Goal: Information Seeking & Learning: Find specific fact

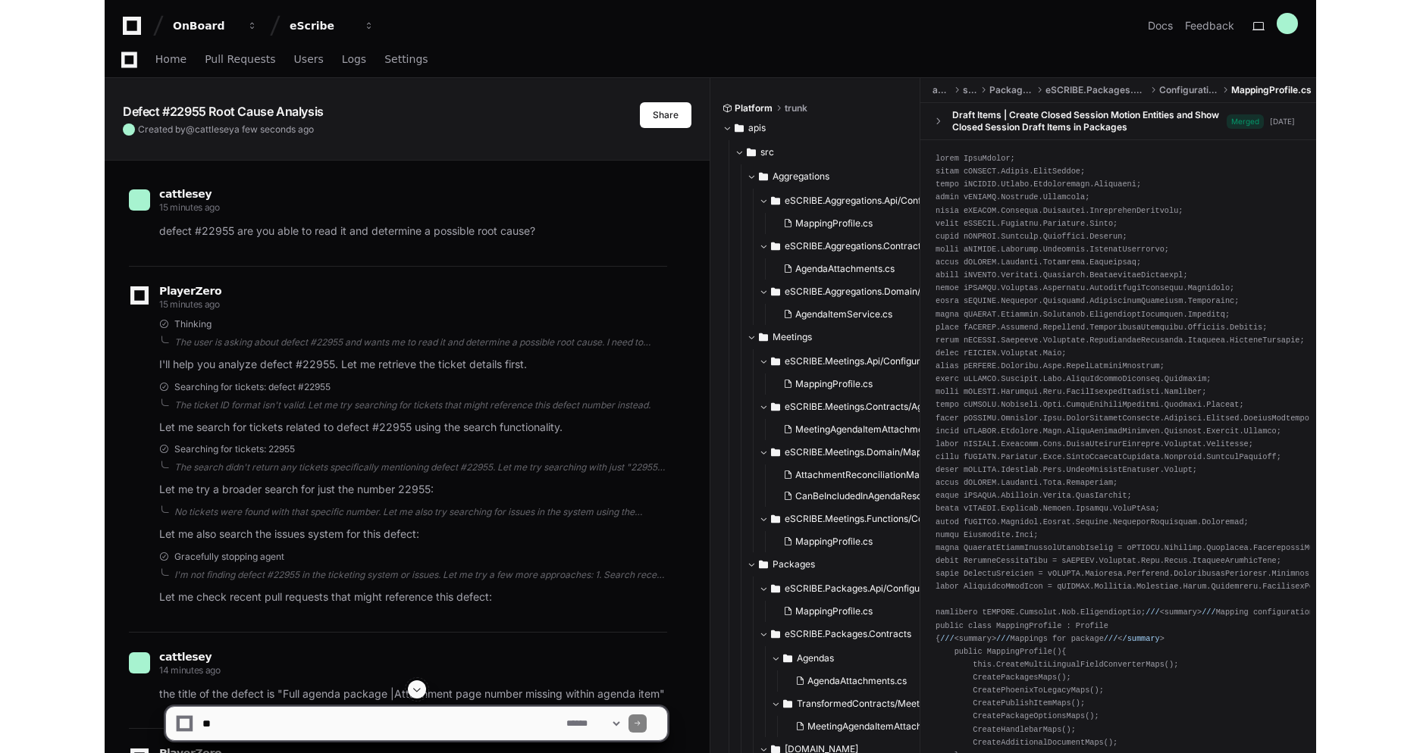
scroll to position [7044, 0]
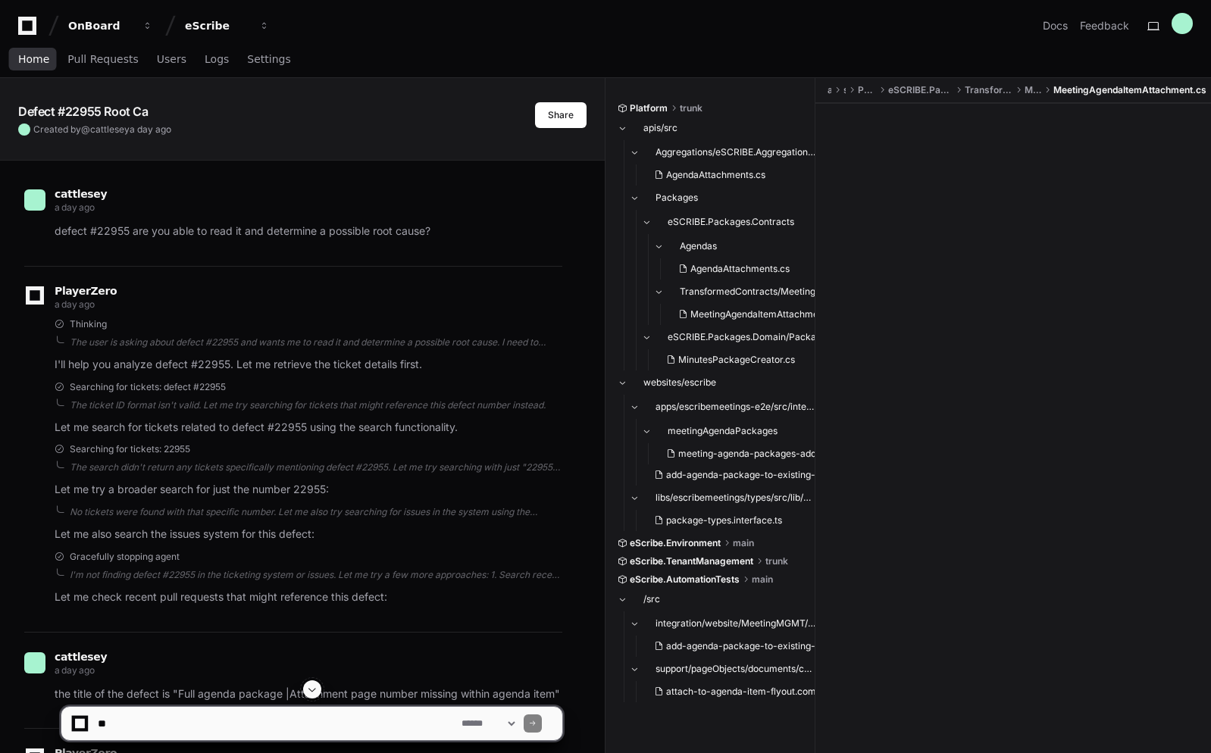
click at [30, 60] on span "Home" at bounding box center [33, 59] width 31 height 9
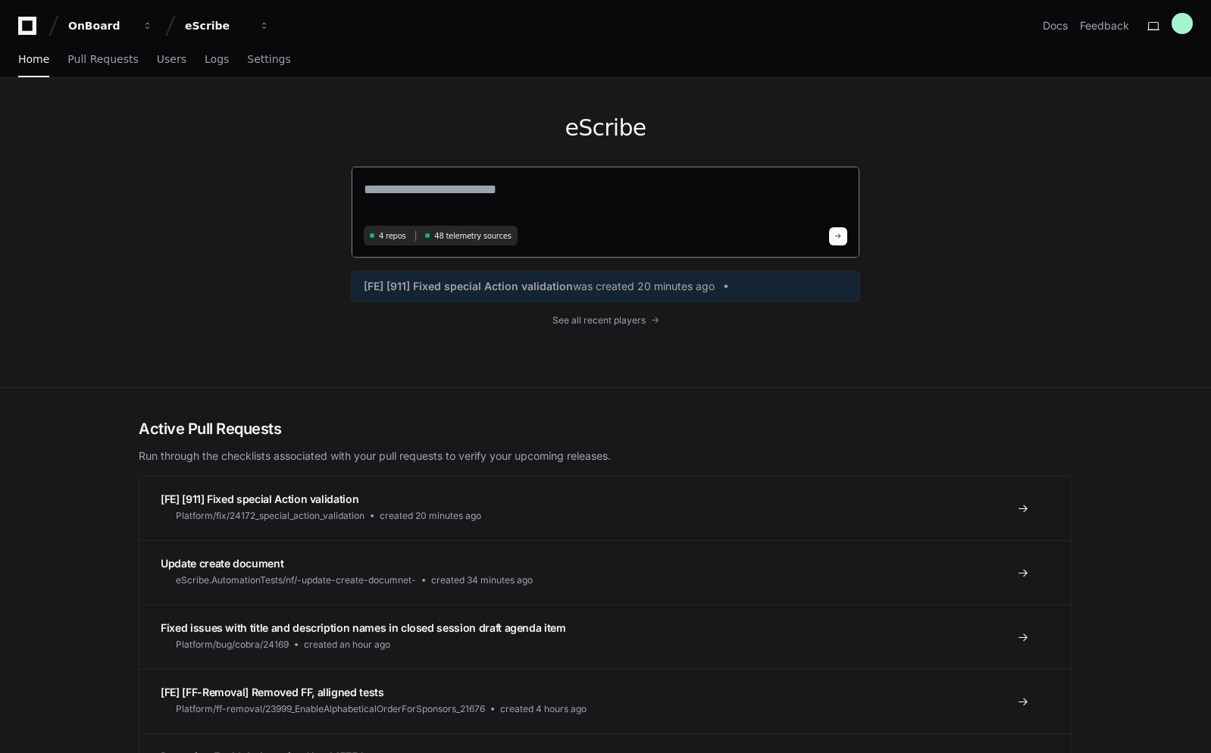
click at [538, 187] on textarea at bounding box center [606, 200] width 484 height 42
click at [405, 188] on textarea at bounding box center [606, 200] width 484 height 42
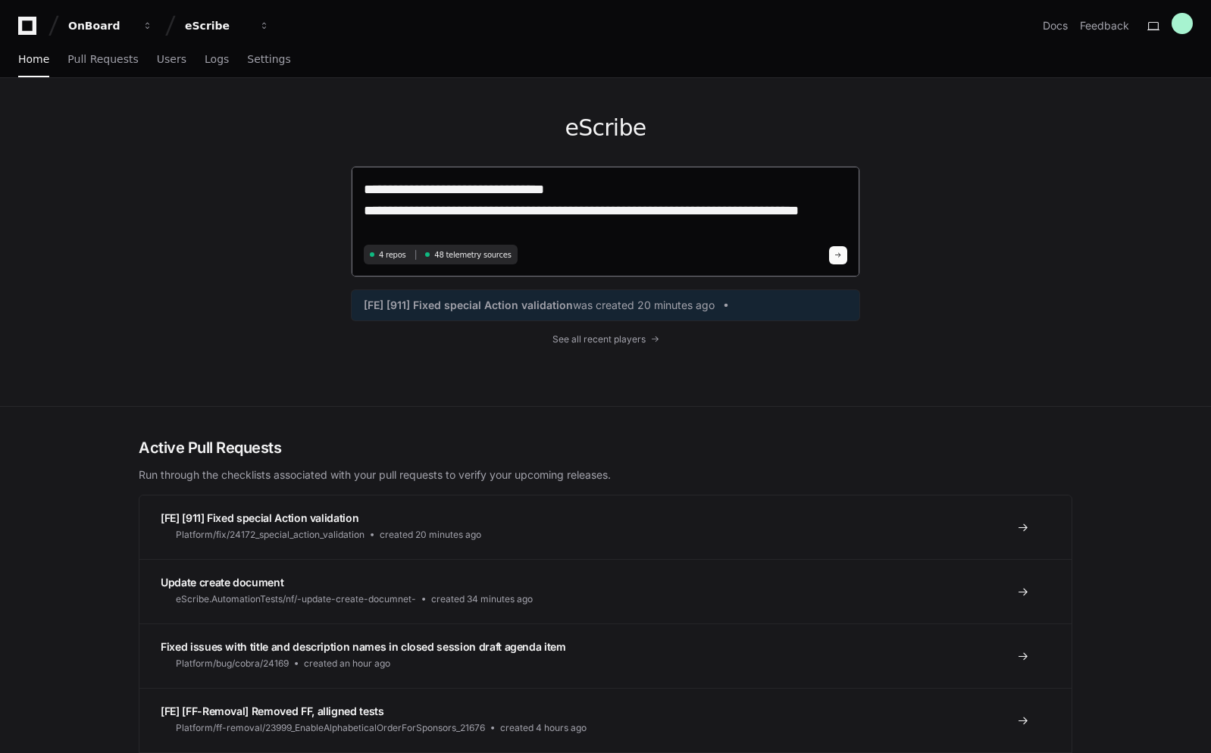
type textarea "**********"
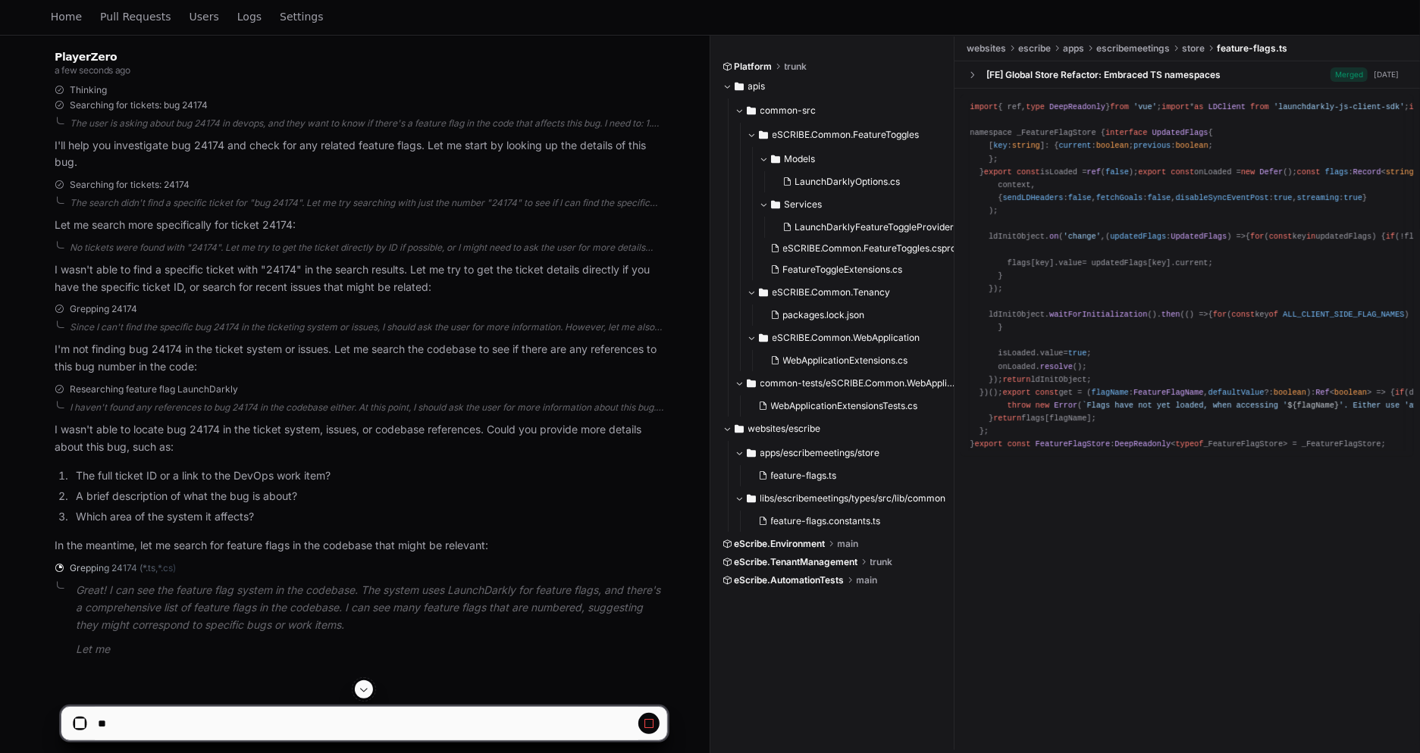
scroll to position [256, 0]
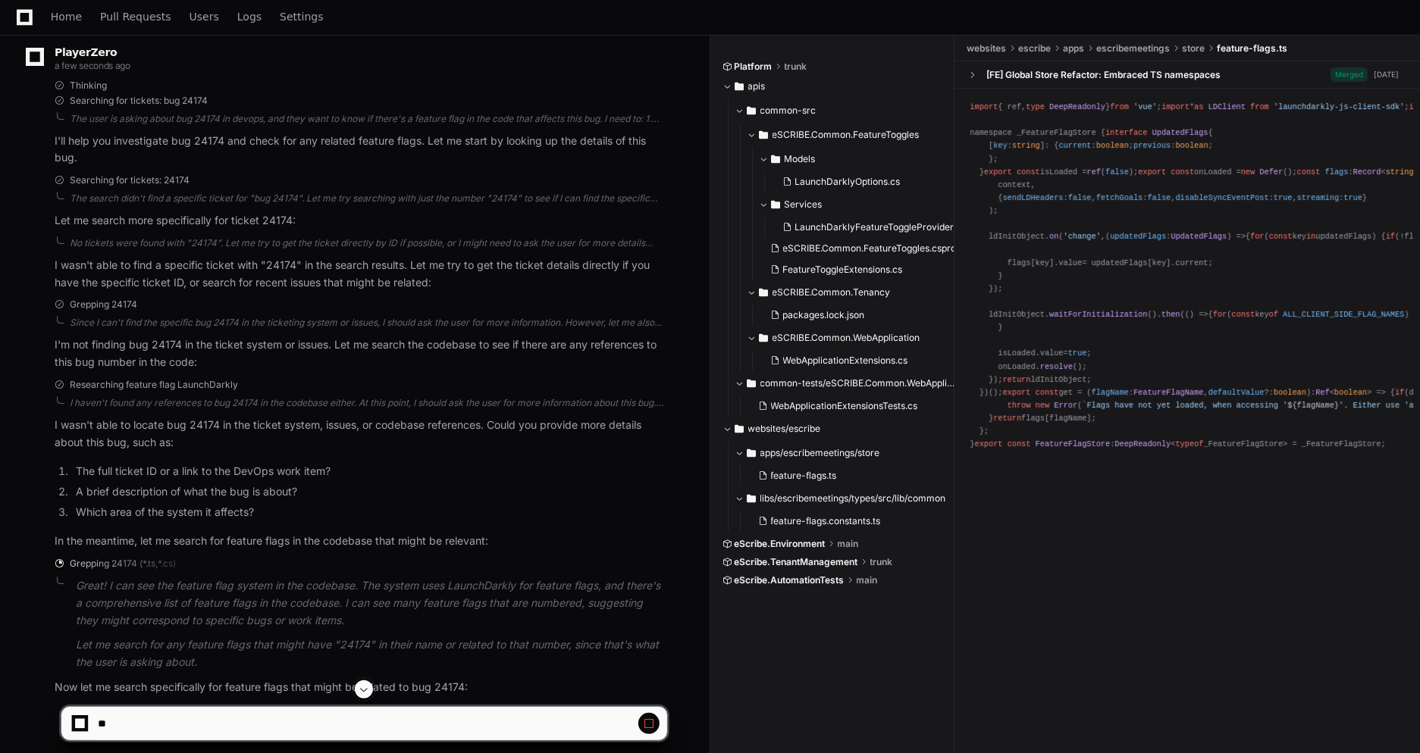
click at [644, 716] on button at bounding box center [648, 723] width 21 height 21
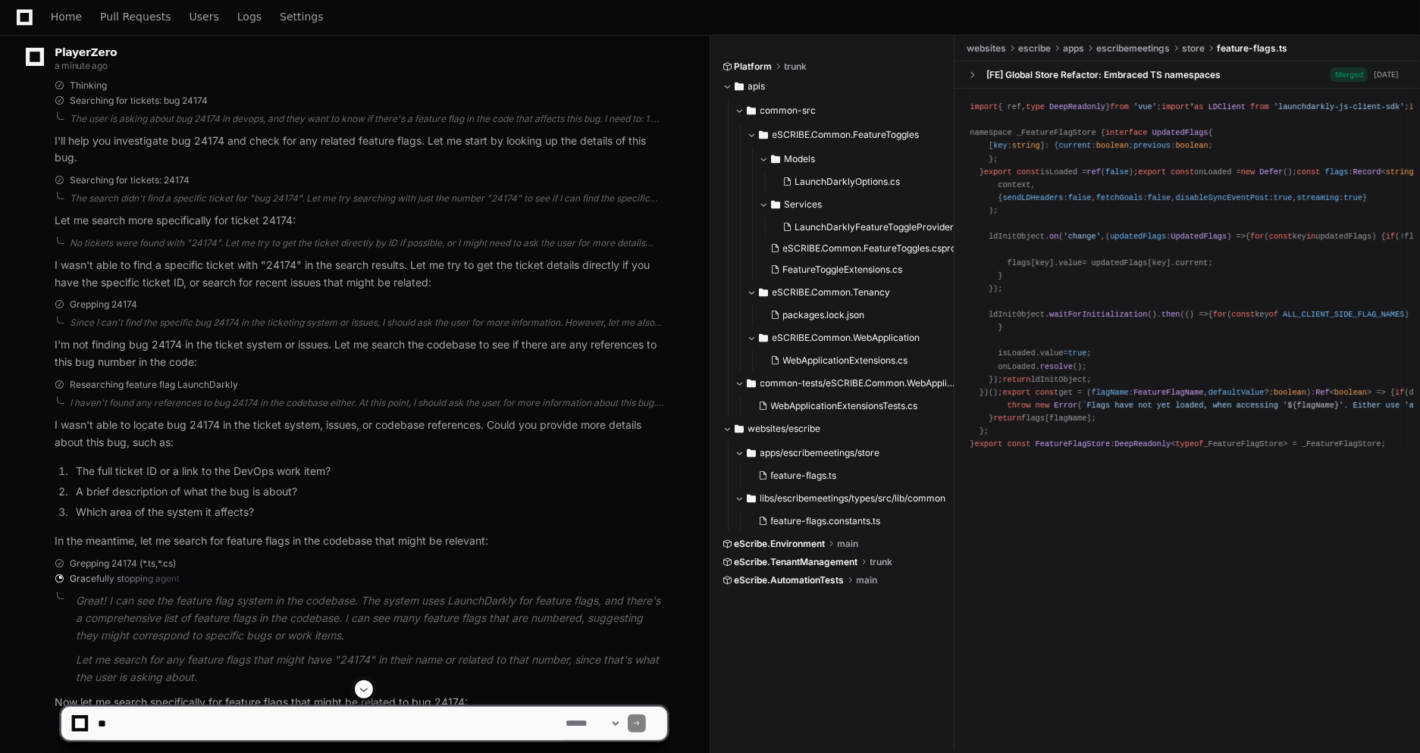
click at [292, 725] on textarea at bounding box center [329, 723] width 468 height 33
paste textarea "**********"
type textarea "**********"
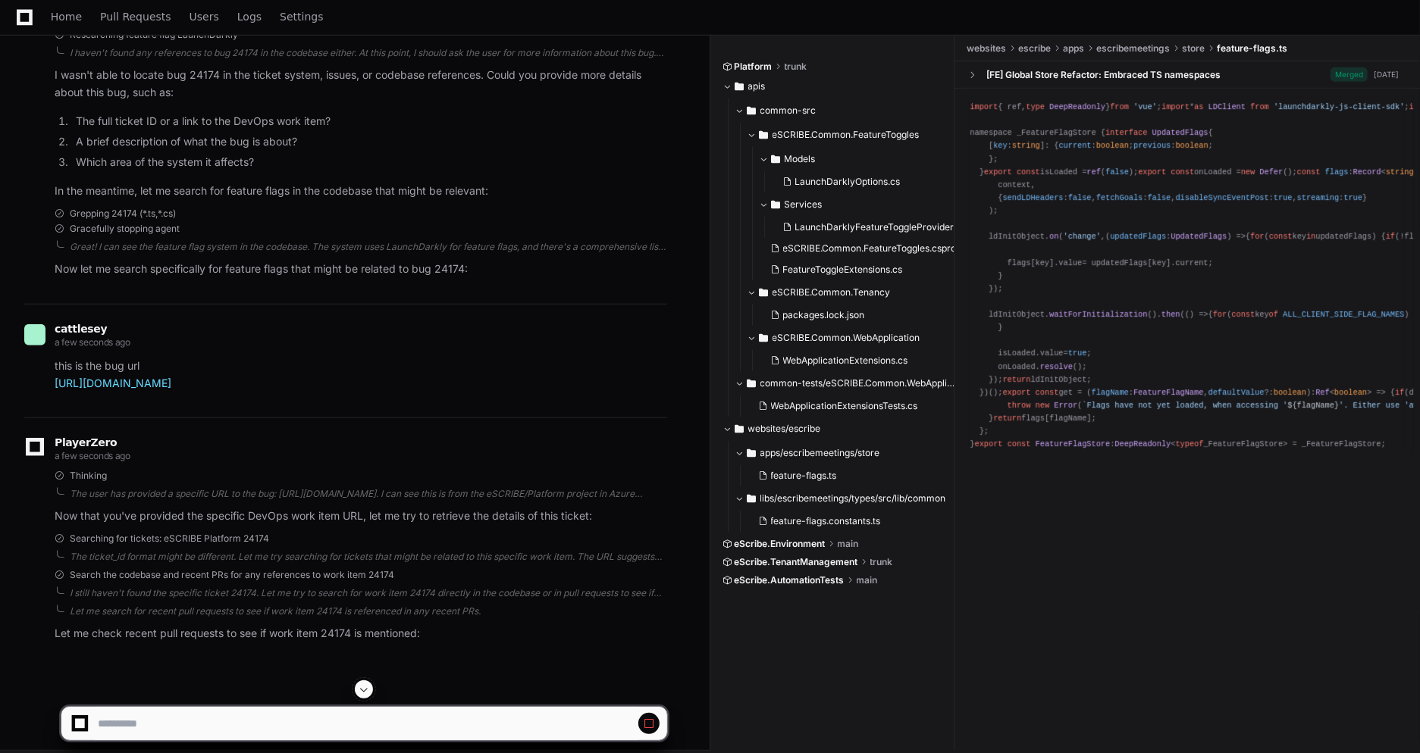
scroll to position [615, 0]
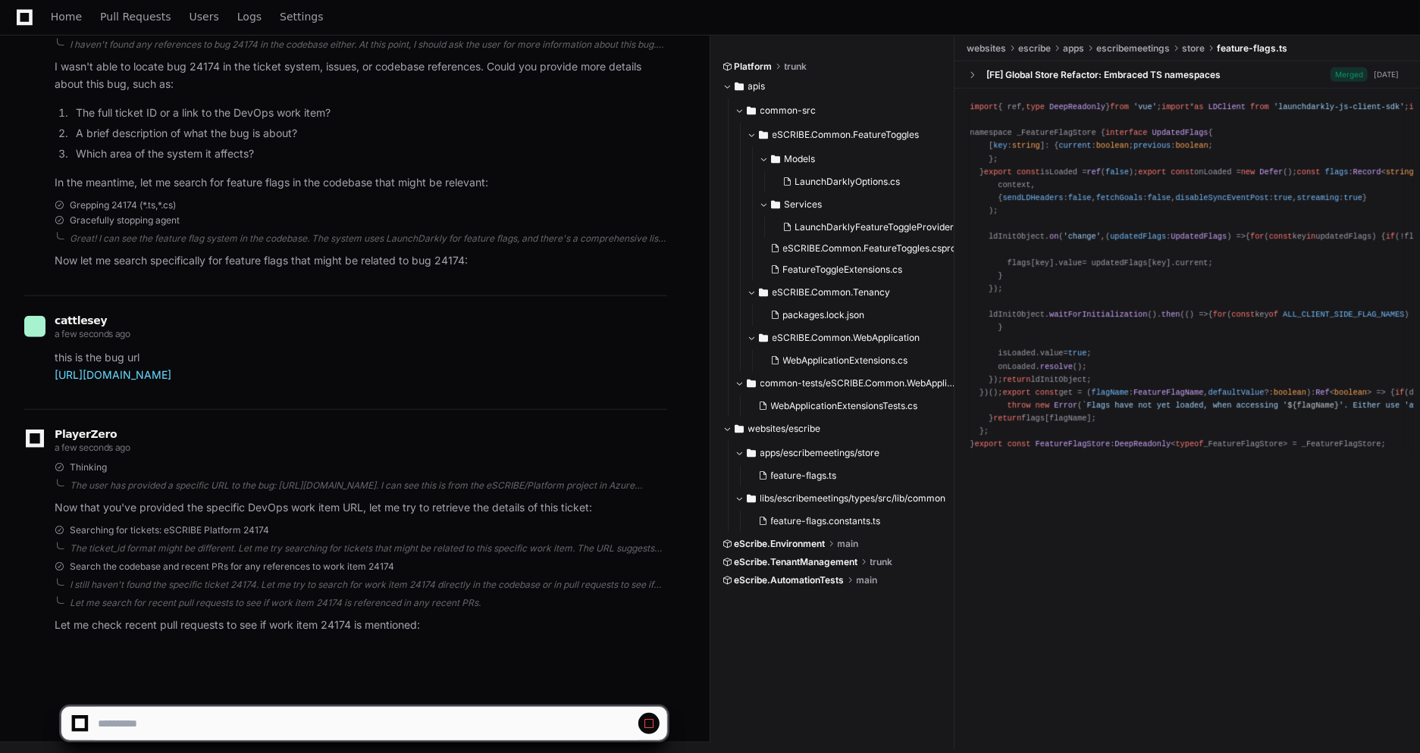
click at [652, 725] on span at bounding box center [649, 724] width 12 height 12
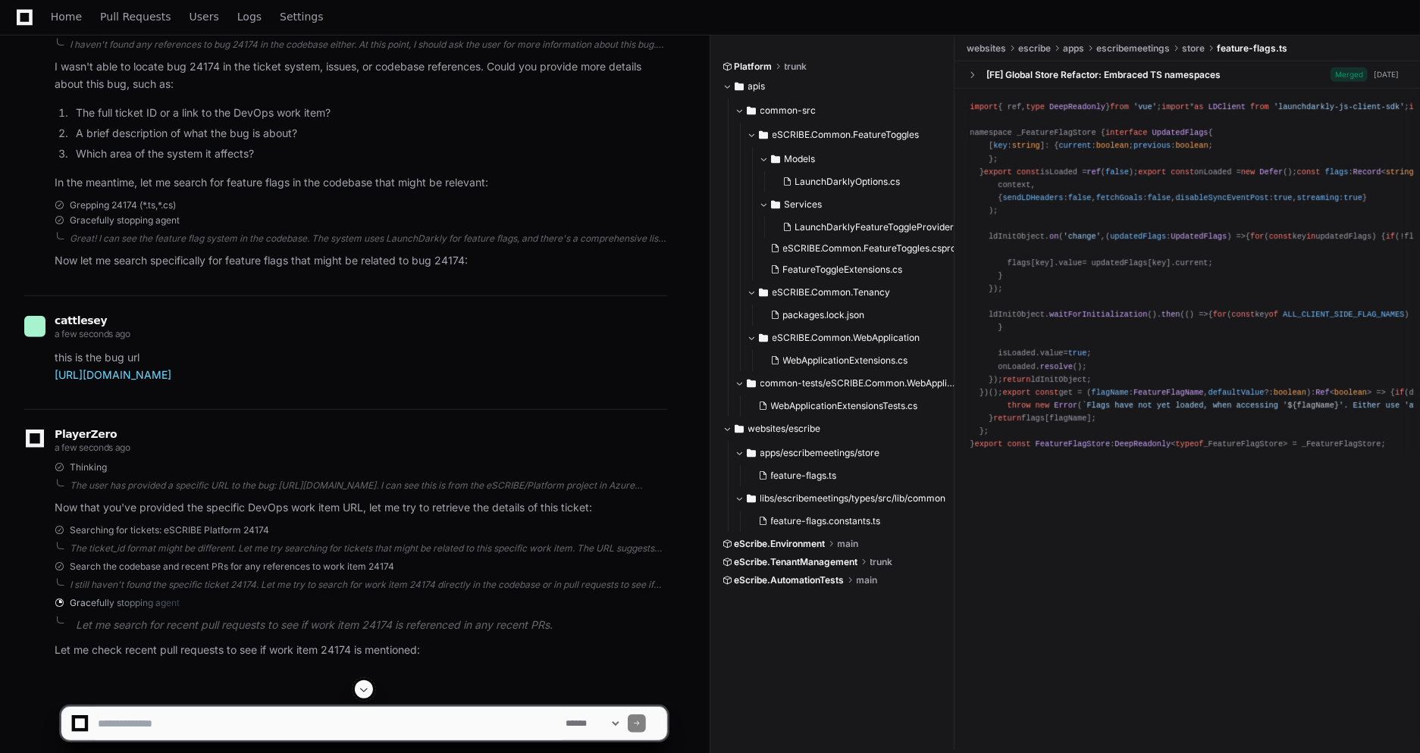
click at [193, 728] on textarea at bounding box center [329, 723] width 468 height 33
drag, startPoint x: 249, startPoint y: 725, endPoint x: 259, endPoint y: 738, distance: 17.3
click at [250, 725] on textarea at bounding box center [329, 723] width 468 height 33
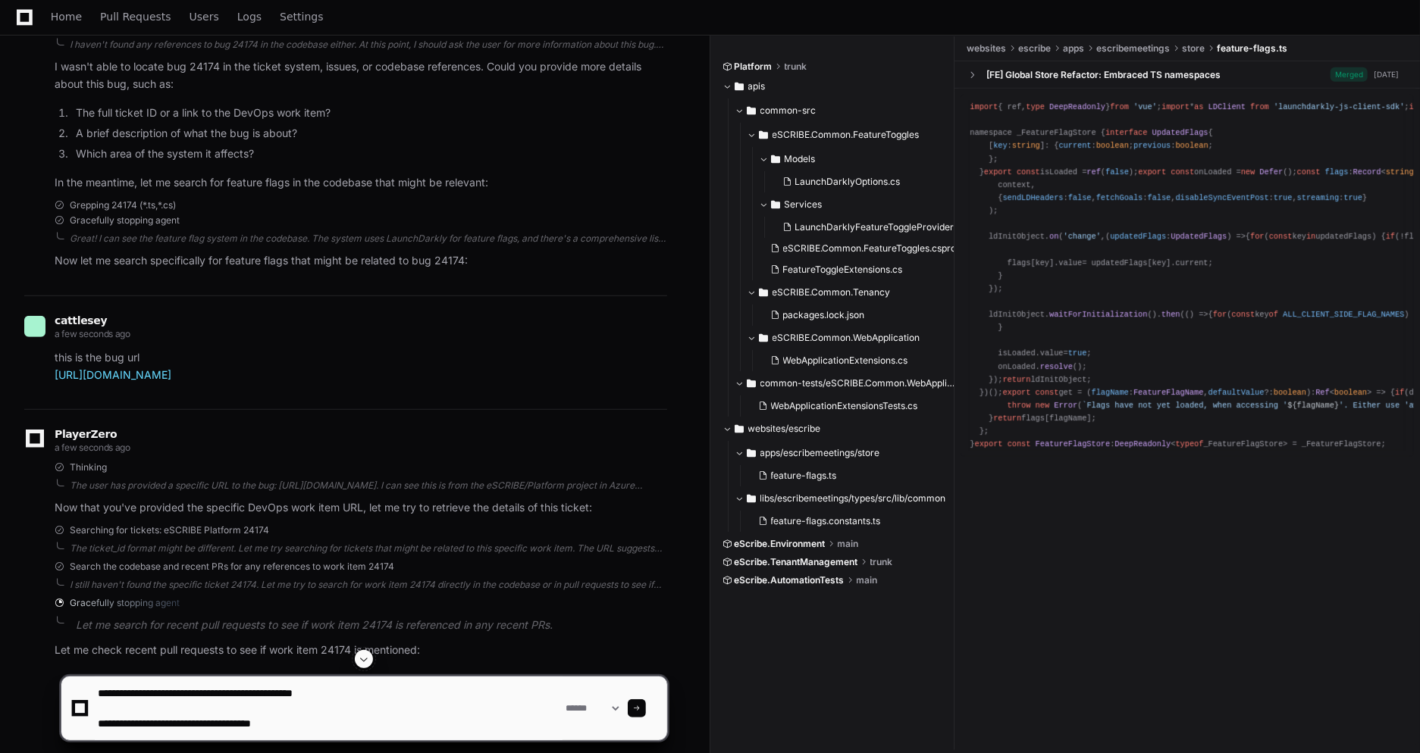
type textarea "**********"
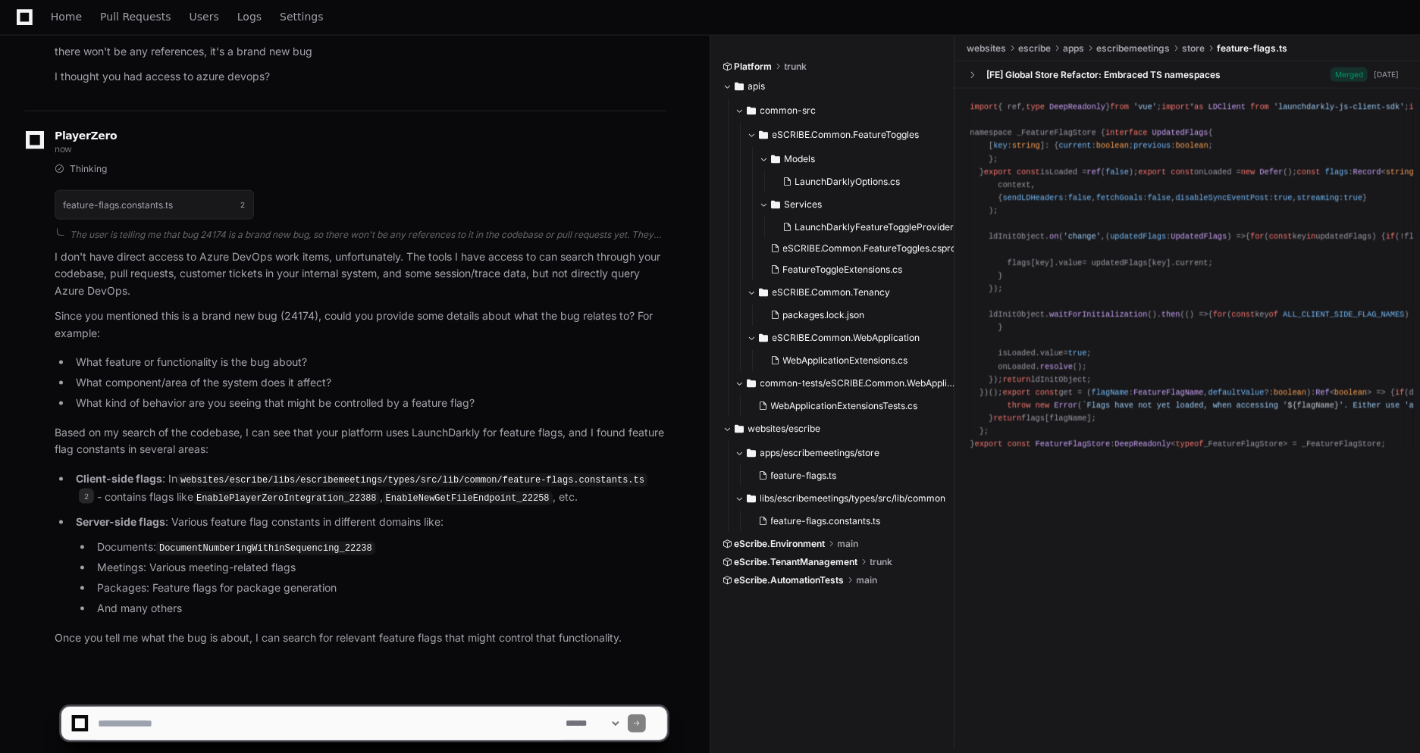
scroll to position [1313, 0]
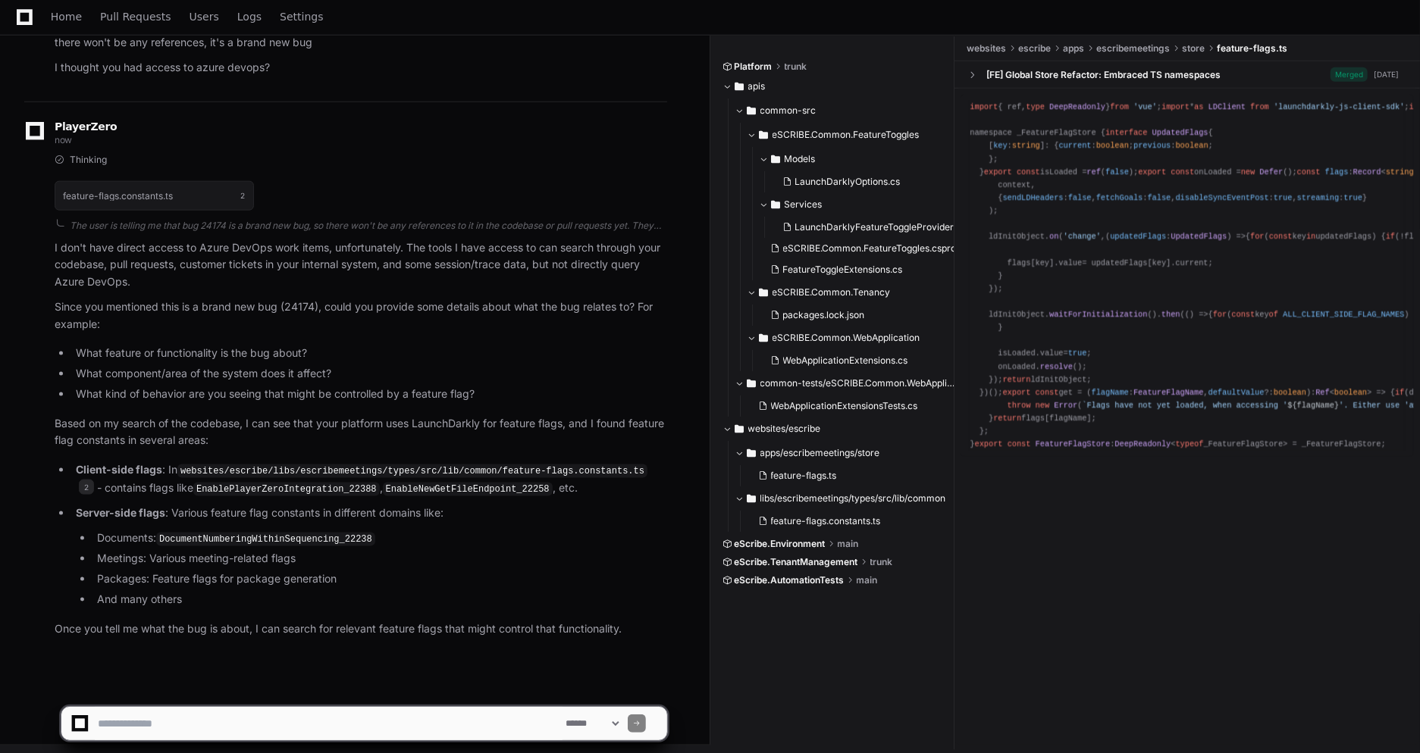
click at [235, 726] on textarea at bounding box center [329, 723] width 468 height 33
paste textarea "**********"
type textarea "**********"
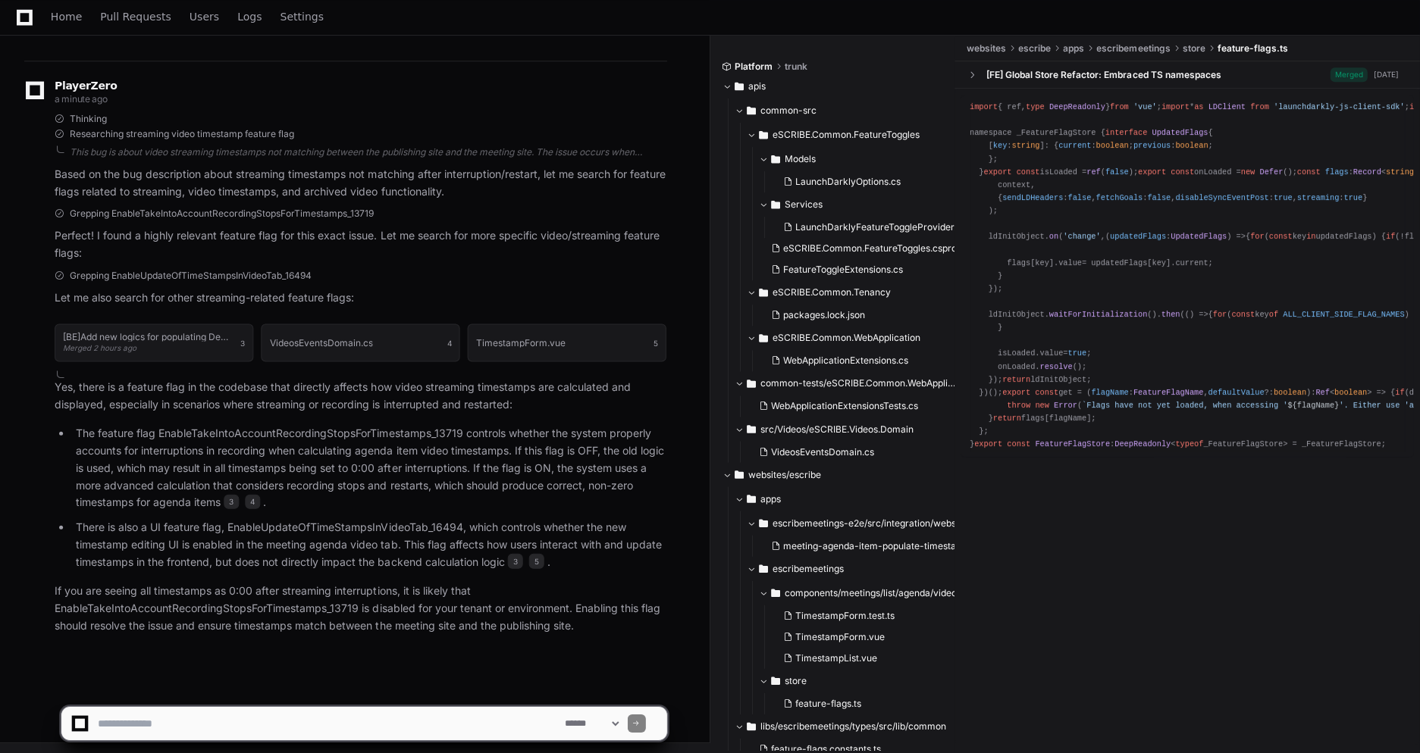
scroll to position [2309, 0]
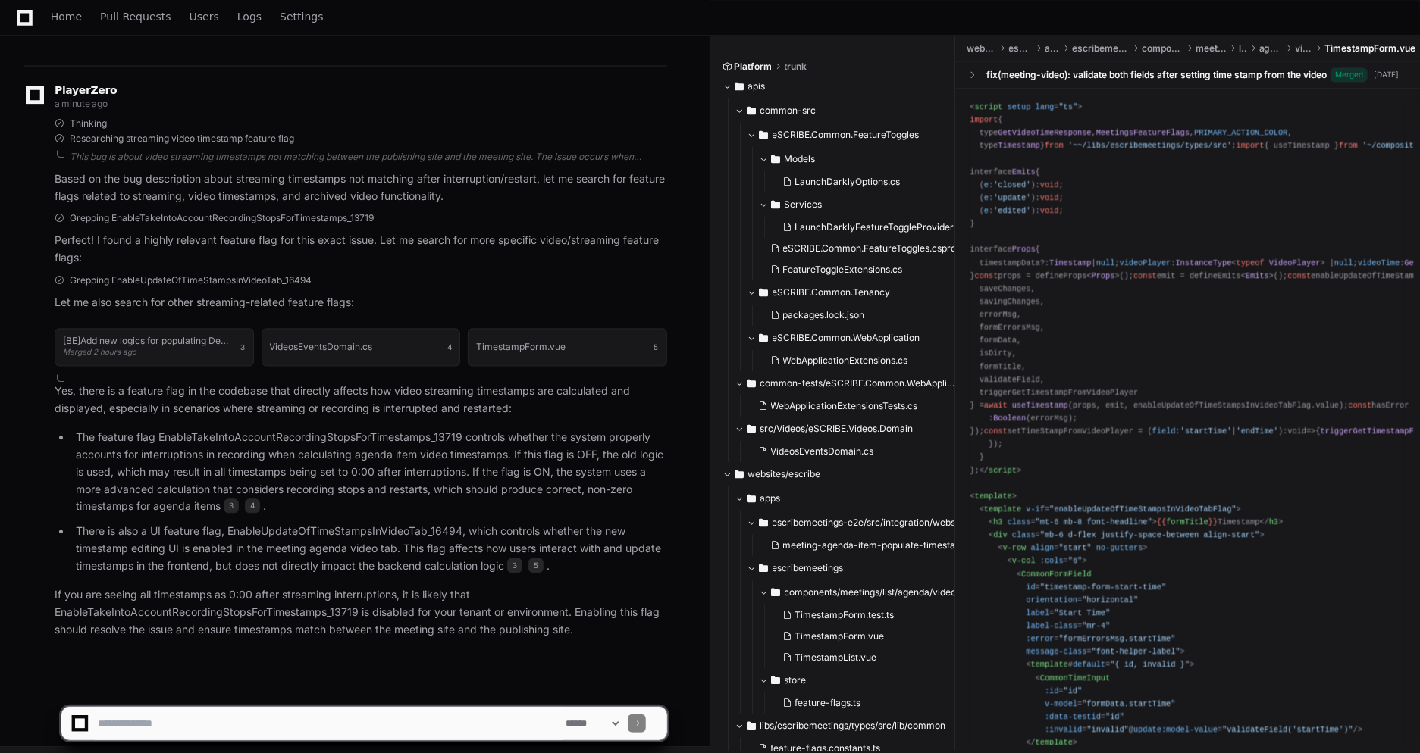
click at [330, 431] on p "The feature flag EnableTakeIntoAccountRecordingStopsForTimestamps_13719 control…" at bounding box center [371, 472] width 591 height 86
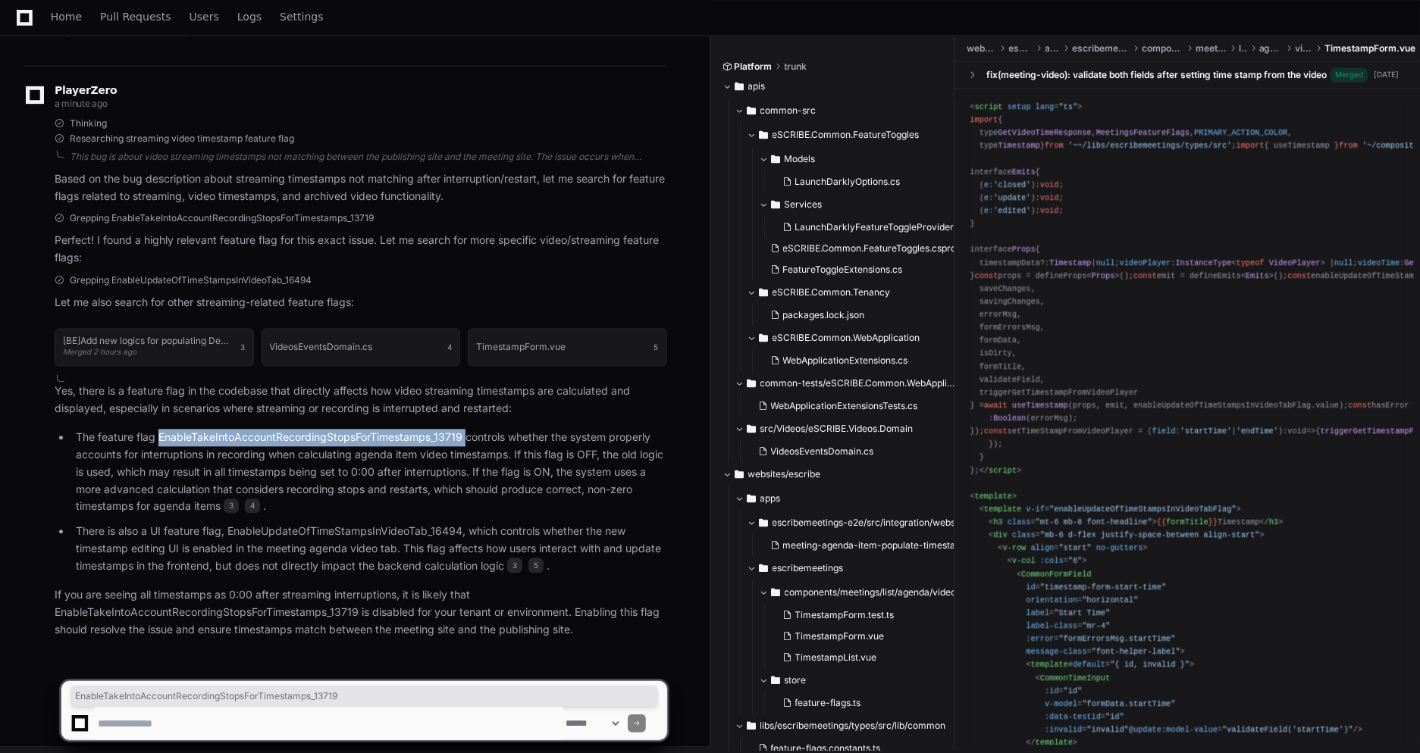
click at [330, 431] on p "The feature flag EnableTakeIntoAccountRecordingStopsForTimestamps_13719 control…" at bounding box center [371, 472] width 591 height 86
copy p "EnableTakeIntoAccountRecordingStopsForTimestamps_13719"
click at [349, 525] on p "There is also a UI feature flag, EnableUpdateOfTimeStampsInVideoTab_16494, whic…" at bounding box center [371, 549] width 591 height 52
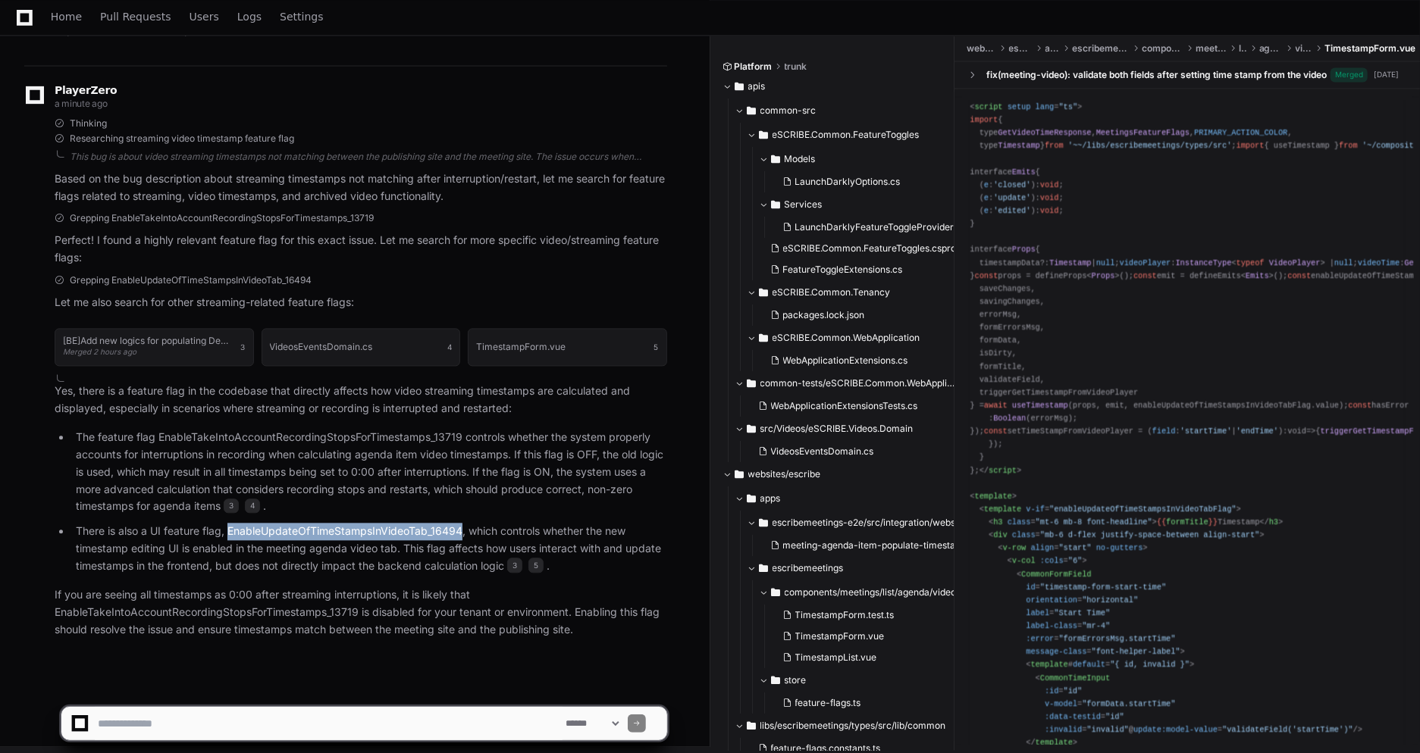
click at [349, 525] on p "There is also a UI feature flag, EnableUpdateOfTimeStampsInVideoTab_16494, whic…" at bounding box center [371, 549] width 591 height 52
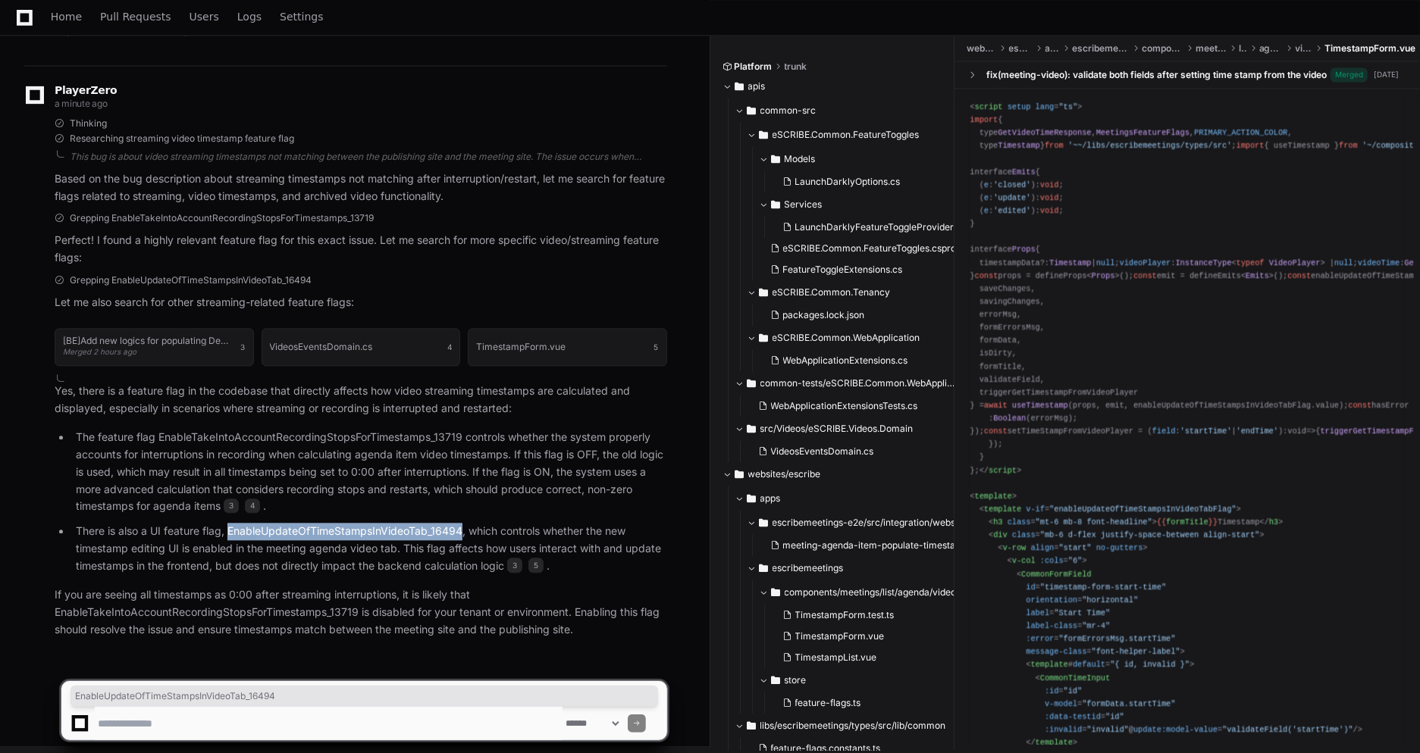
copy p "EnableUpdateOfTimeStampsInVideoTab_16494"
click at [290, 611] on p "If you are seeing all timestamps as 0:00 after streaming interruptions, it is l…" at bounding box center [361, 613] width 612 height 52
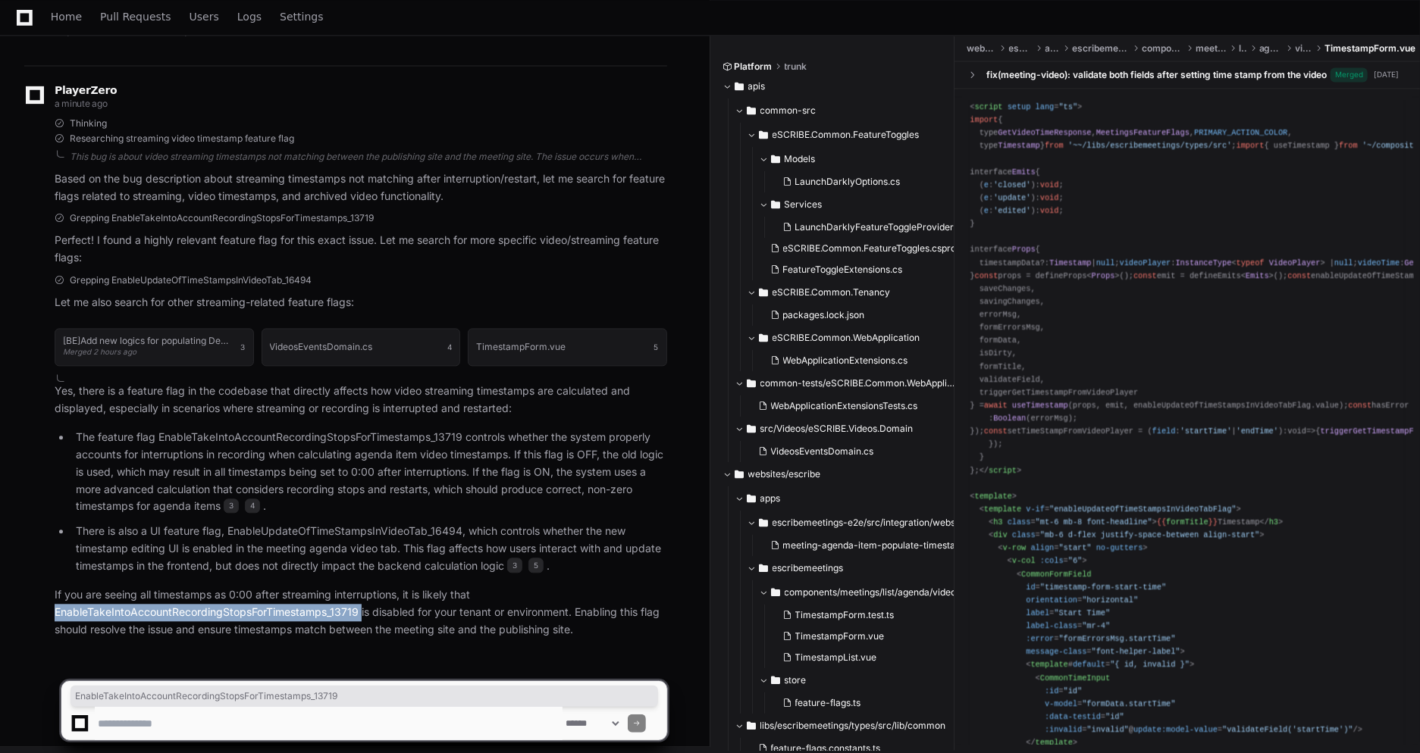
click at [290, 611] on p "If you are seeing all timestamps as 0:00 after streaming interruptions, it is l…" at bounding box center [361, 613] width 612 height 52
copy p "EnableTakeIntoAccountRecordingStopsForTimestamps_13719"
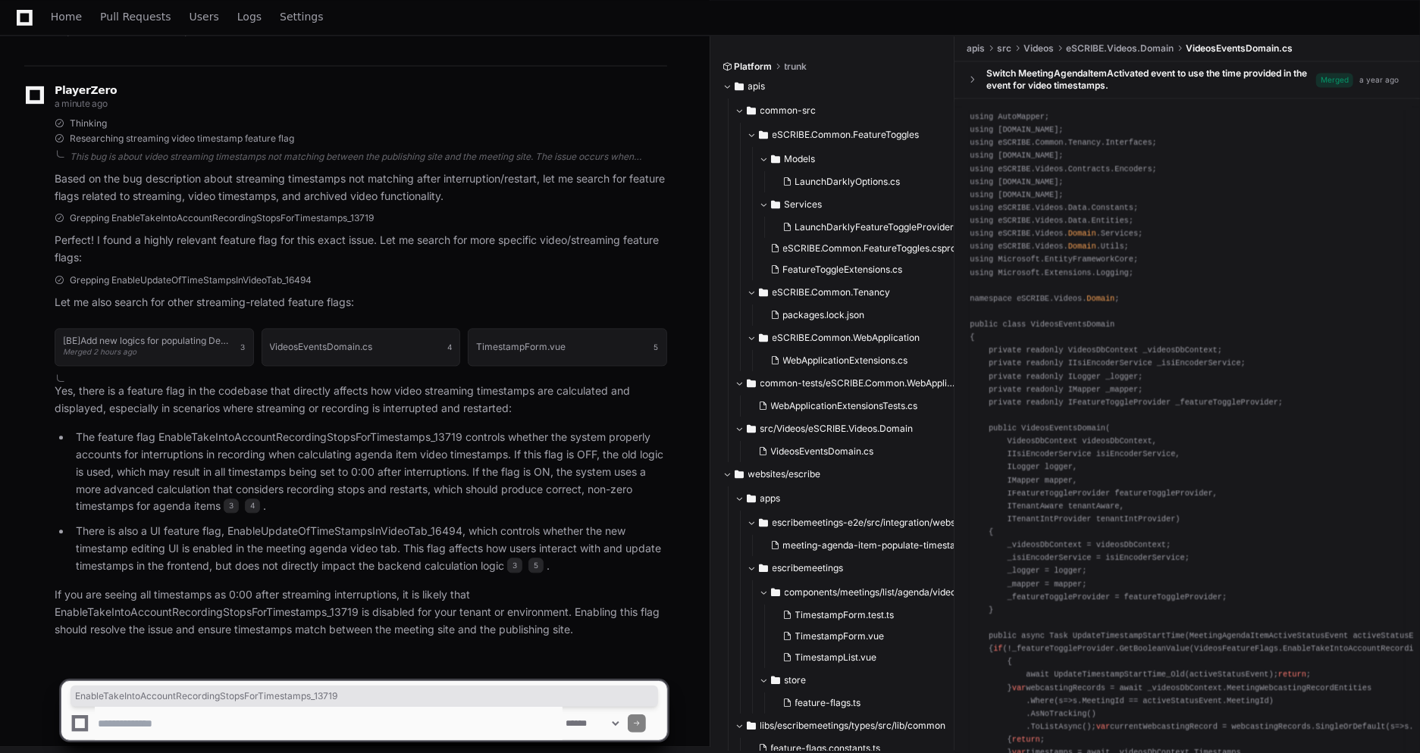
click at [422, 609] on p "If you are seeing all timestamps as 0:00 after streaming interruptions, it is l…" at bounding box center [361, 613] width 612 height 52
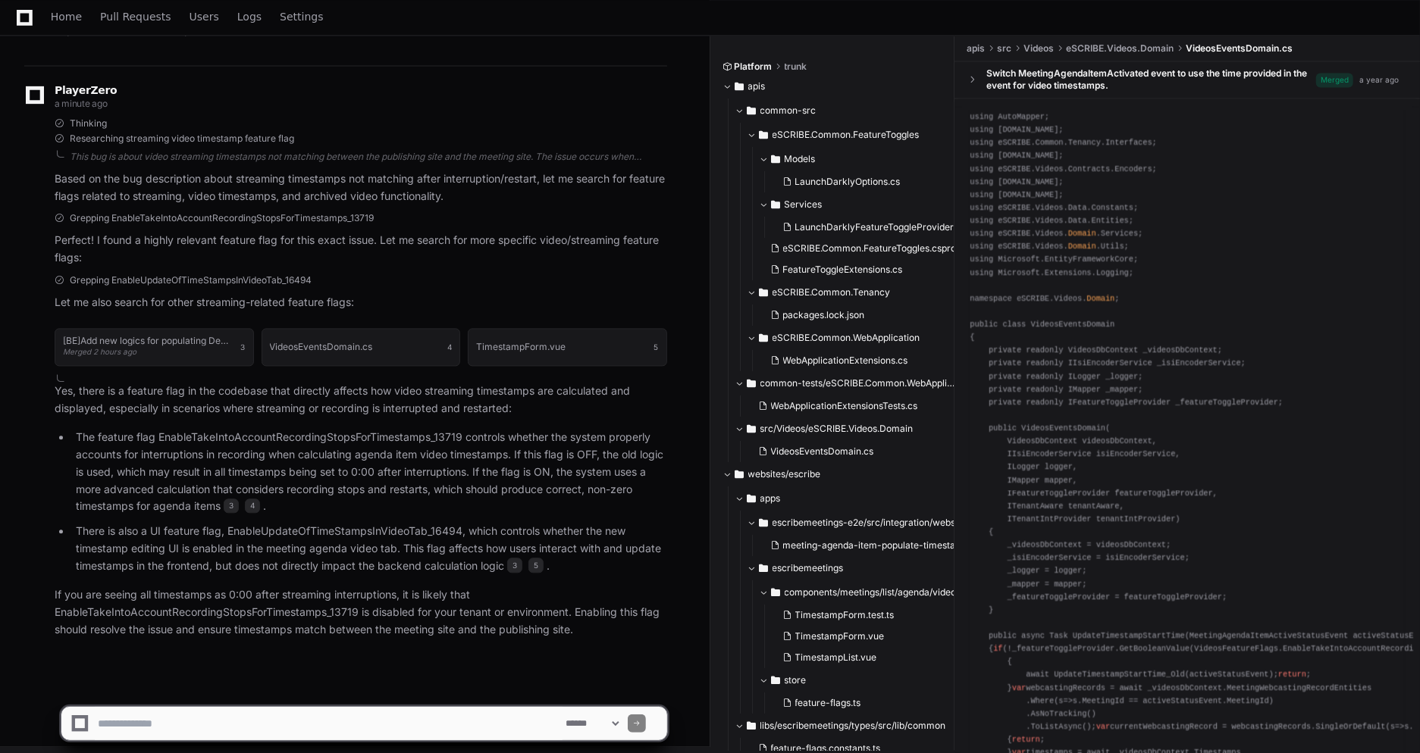
click at [123, 612] on p "If you are seeing all timestamps as 0:00 after streaming interruptions, it is l…" at bounding box center [361, 613] width 612 height 52
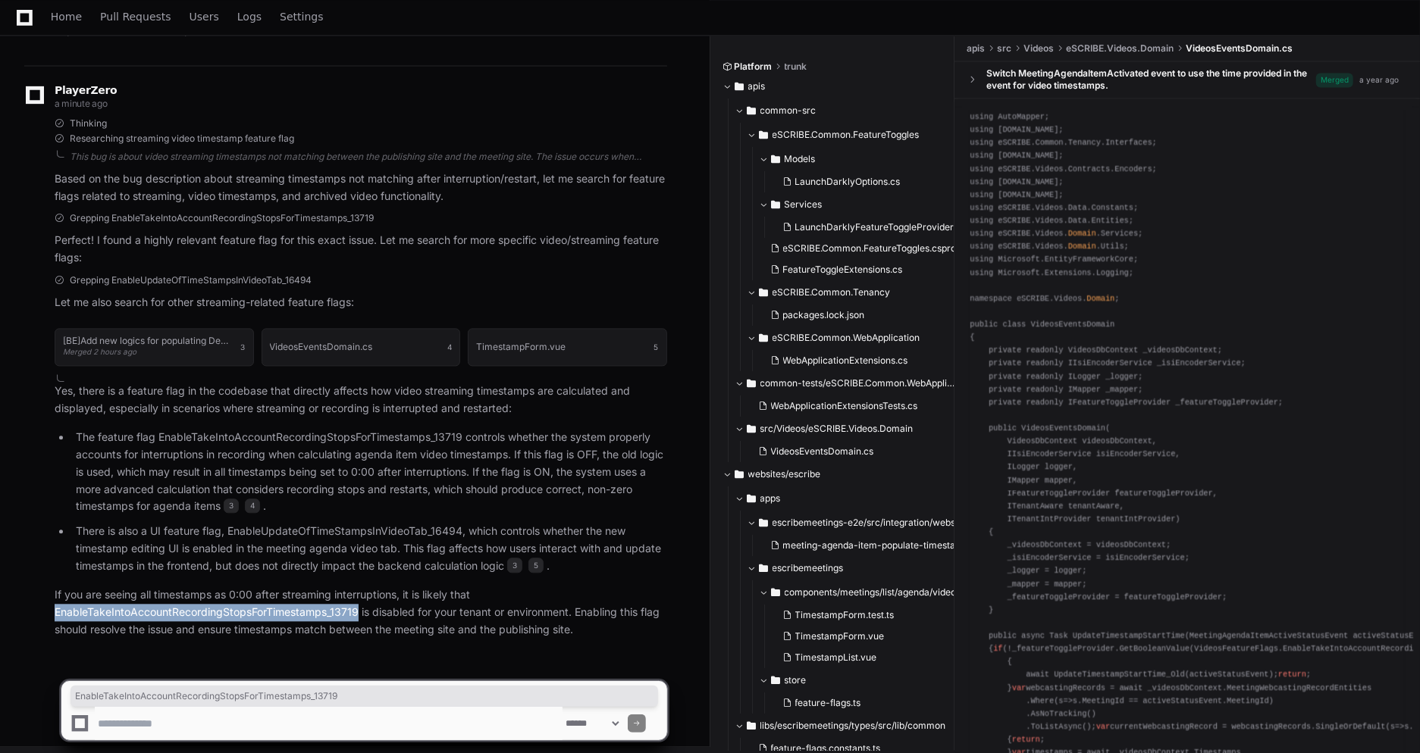
click at [123, 612] on p "If you are seeing all timestamps as 0:00 after streaming interruptions, it is l…" at bounding box center [361, 613] width 612 height 52
copy p "EnableTakeIntoAccountRecordingStopsForTimestamps_13719"
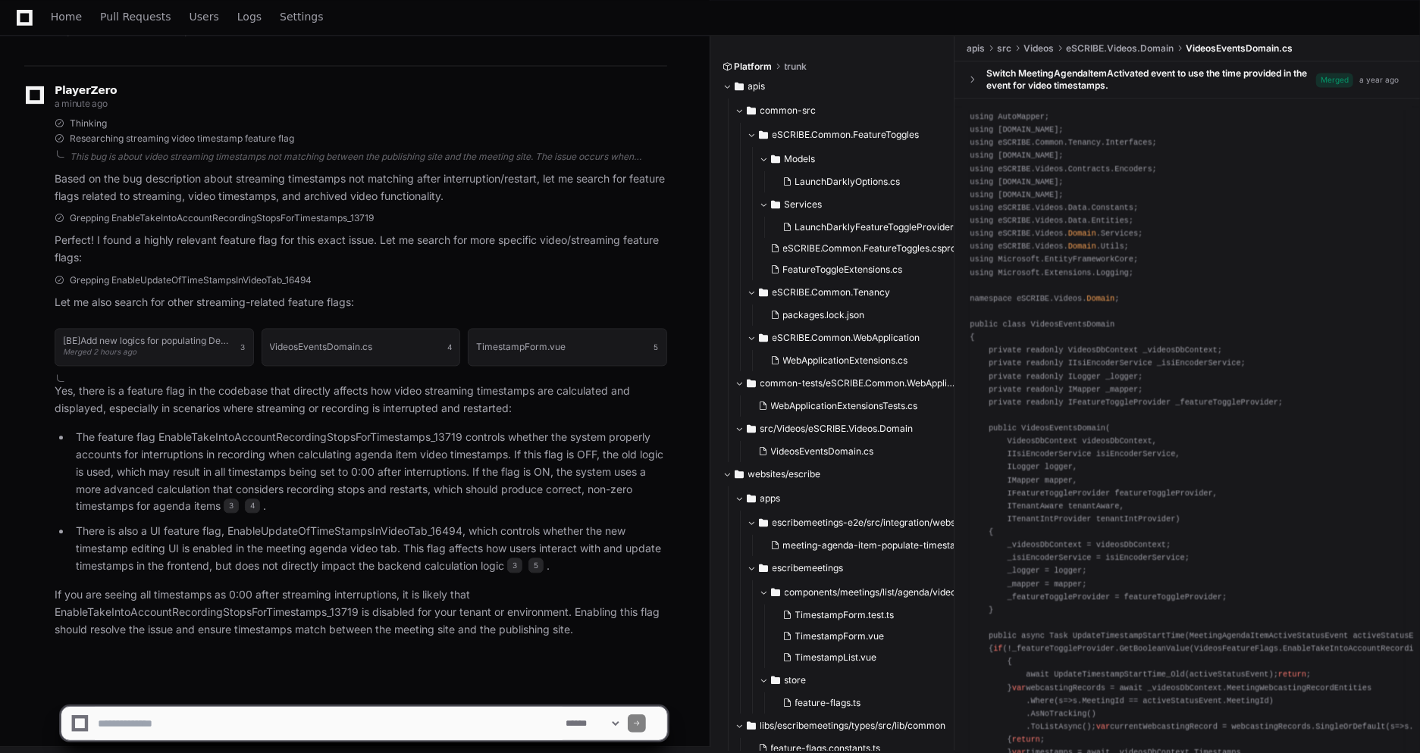
click at [120, 481] on p "The feature flag EnableTakeIntoAccountRecordingStopsForTimestamps_13719 control…" at bounding box center [371, 472] width 591 height 86
click at [208, 723] on textarea at bounding box center [329, 723] width 468 height 33
paste textarea "**********"
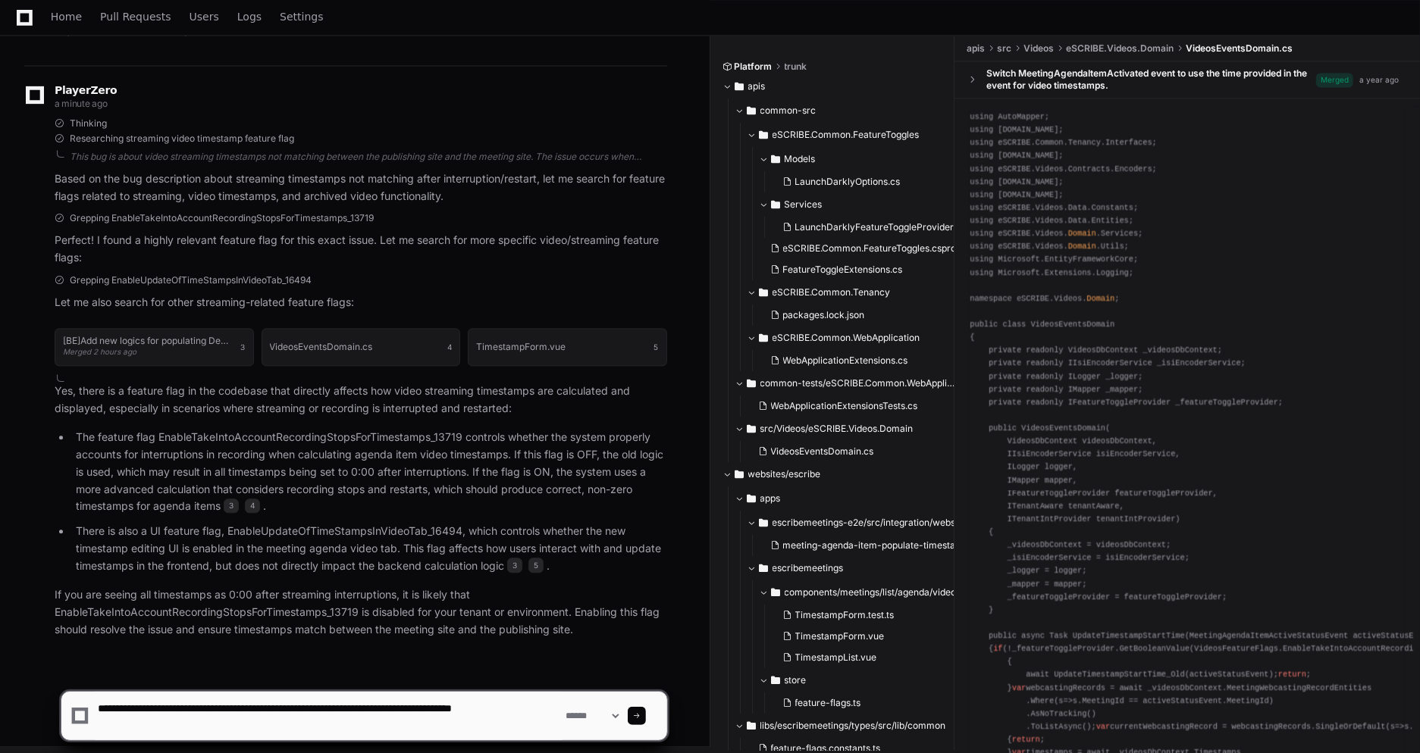
type textarea "**********"
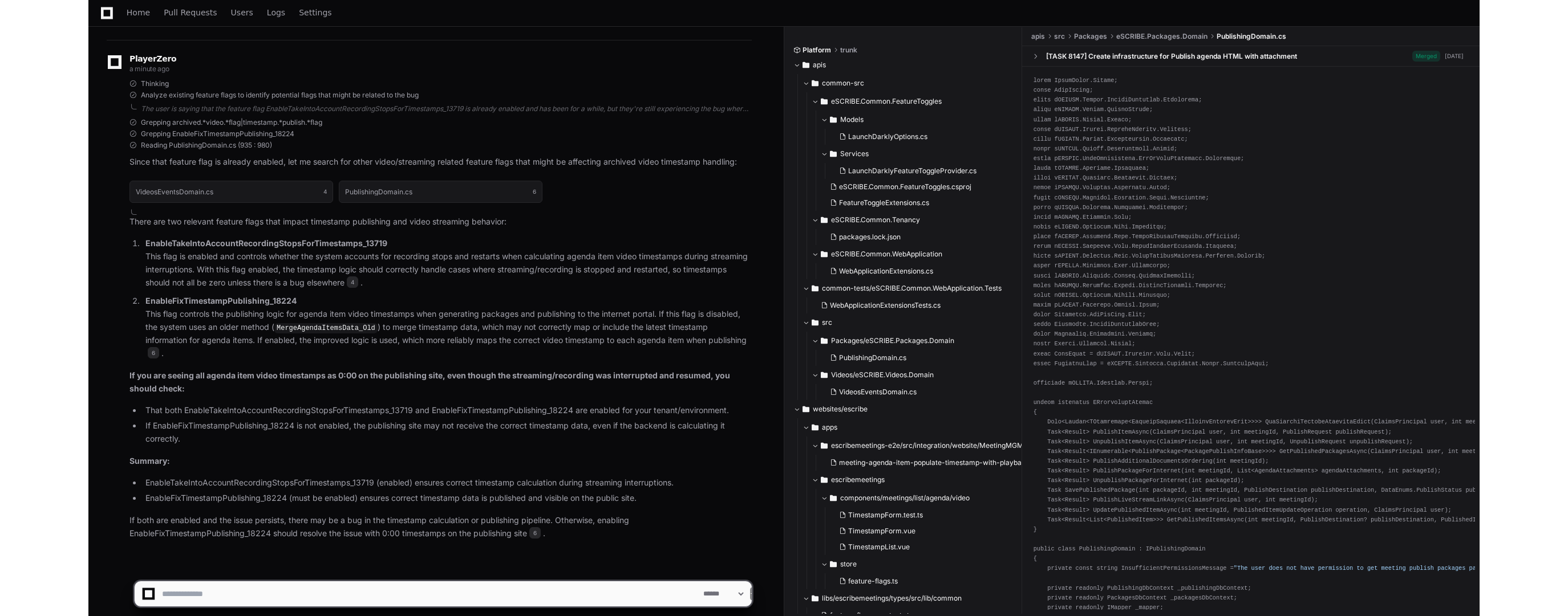
scroll to position [2101, 0]
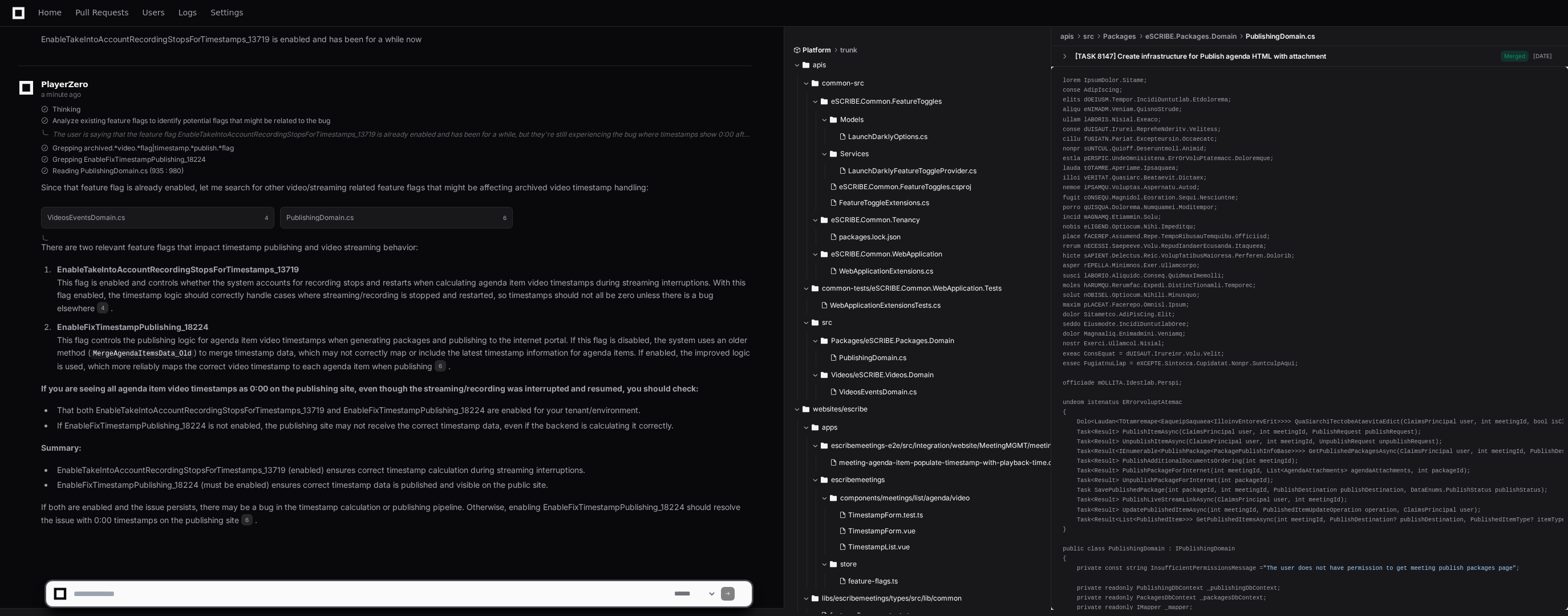
click at [166, 566] on textarea at bounding box center [372, 593] width 600 height 25
type textarea "**********"
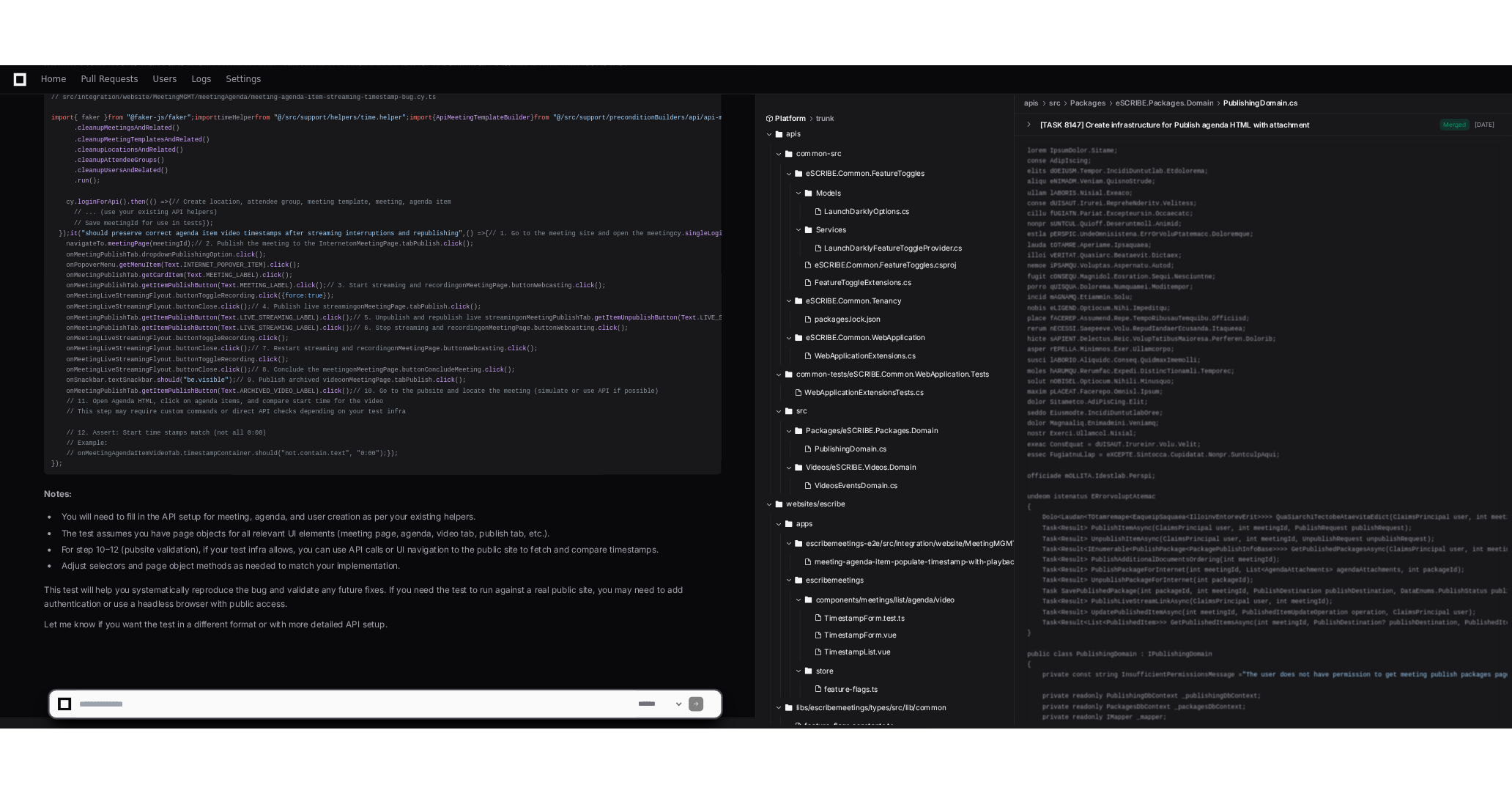
scroll to position [4575, 0]
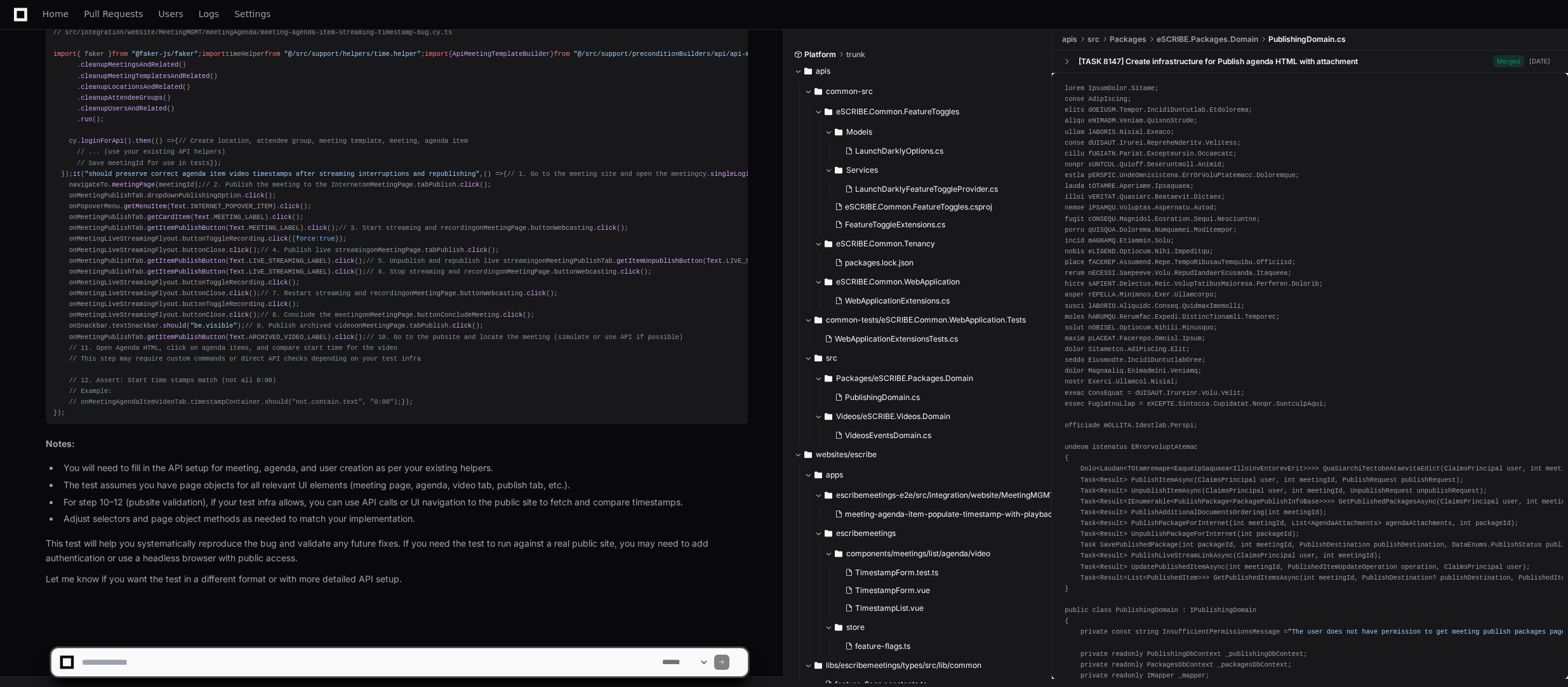
click at [364, 631] on textarea at bounding box center [369, 662] width 580 height 28
type textarea "**********"
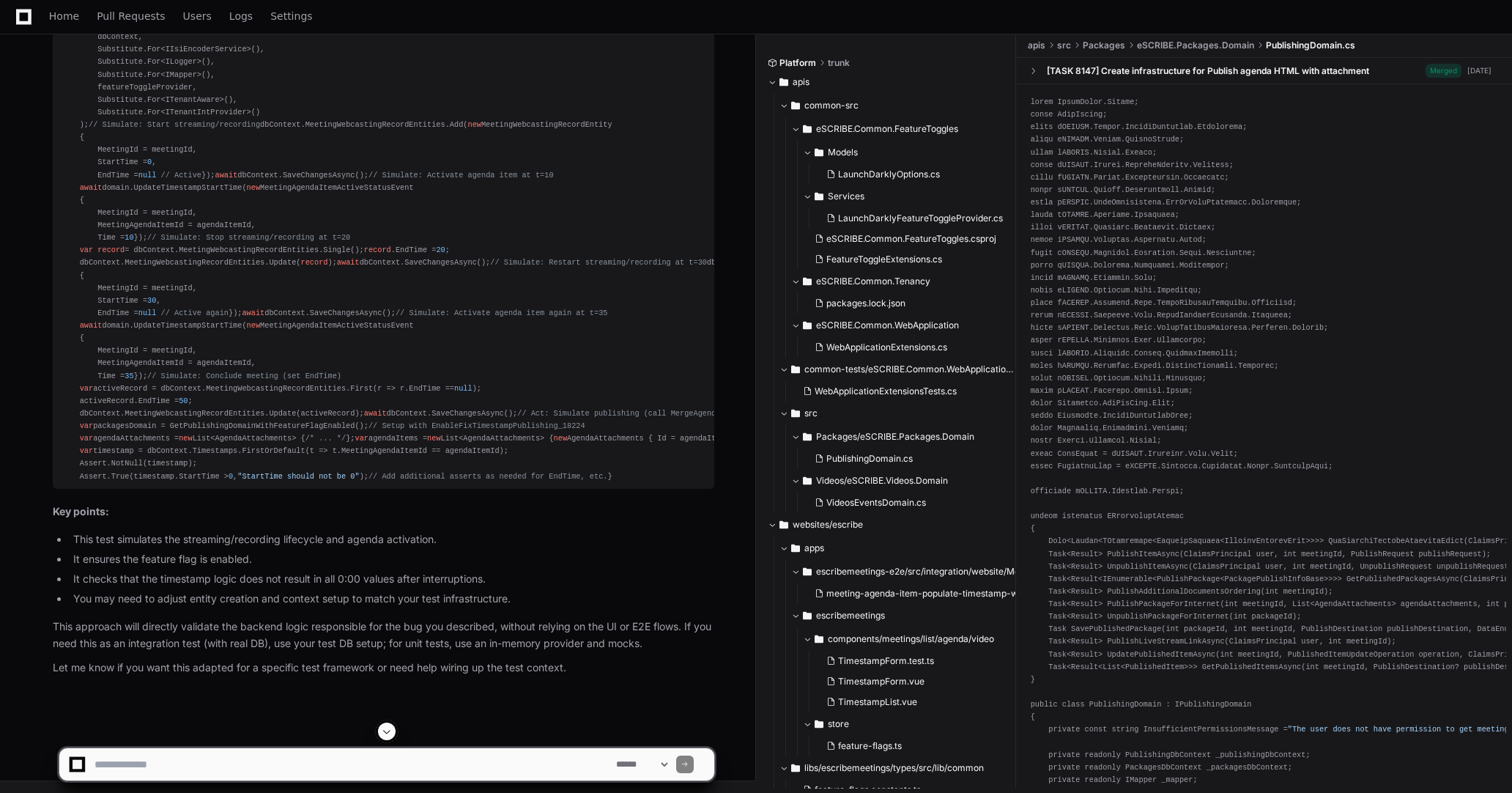
scroll to position [5895, 0]
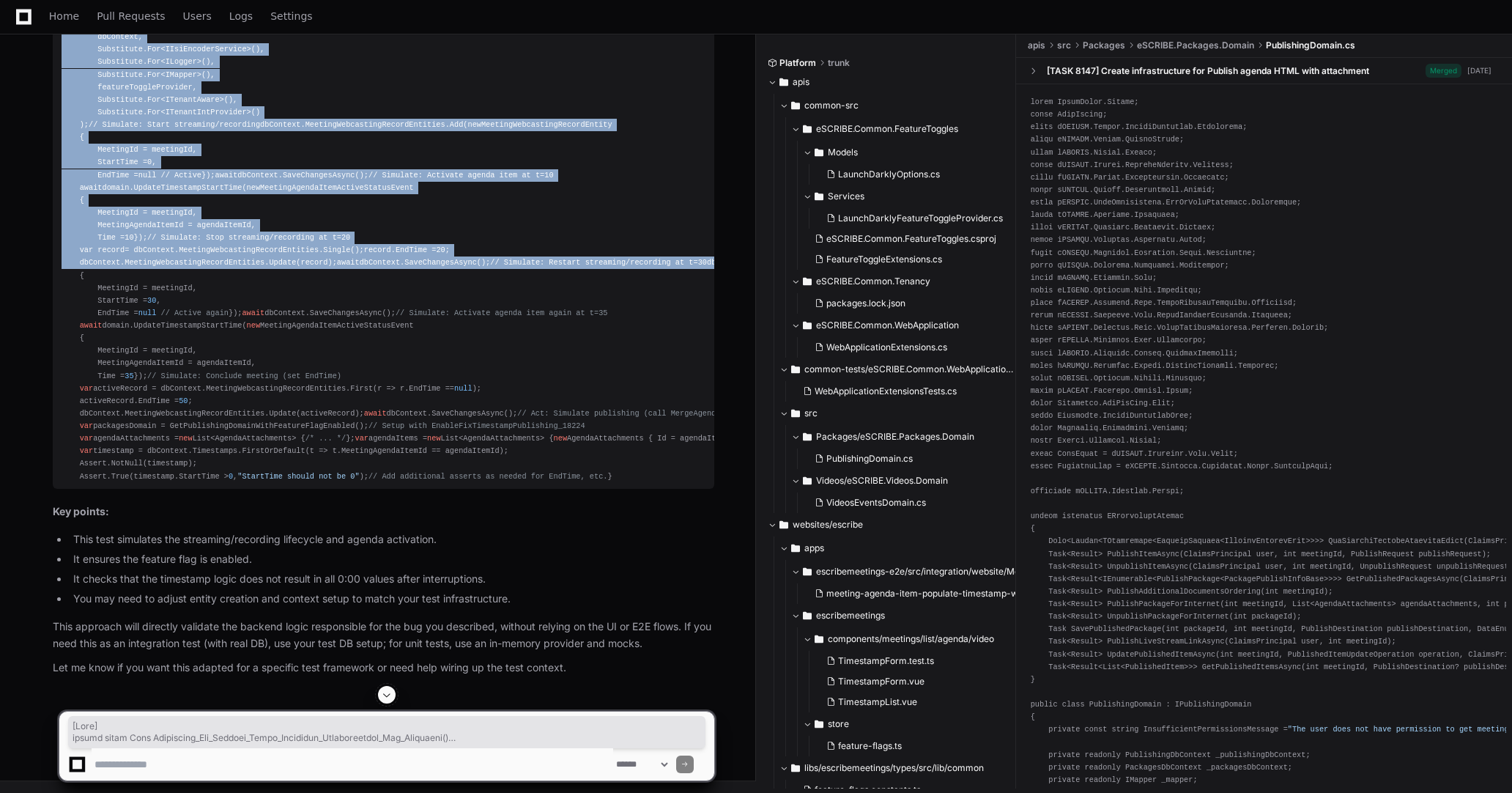
drag, startPoint x: 60, startPoint y: 50, endPoint x: 292, endPoint y: 598, distance: 595.1
click at [292, 489] on pre "[ Fact ] public async Task Timestamps_Are_Correct_After_Streaming_Interruptions…" at bounding box center [384, 231] width 661 height 514
click at [107, 479] on div "[ Fact ] public async Task Timestamps_Are_Correct_After_Streaming_Interruptions…" at bounding box center [384, 231] width 644 height 502
copy div "[ Fact ] public async Task Timestamps_Are_Correct_After_Streaming_Interruptions…"
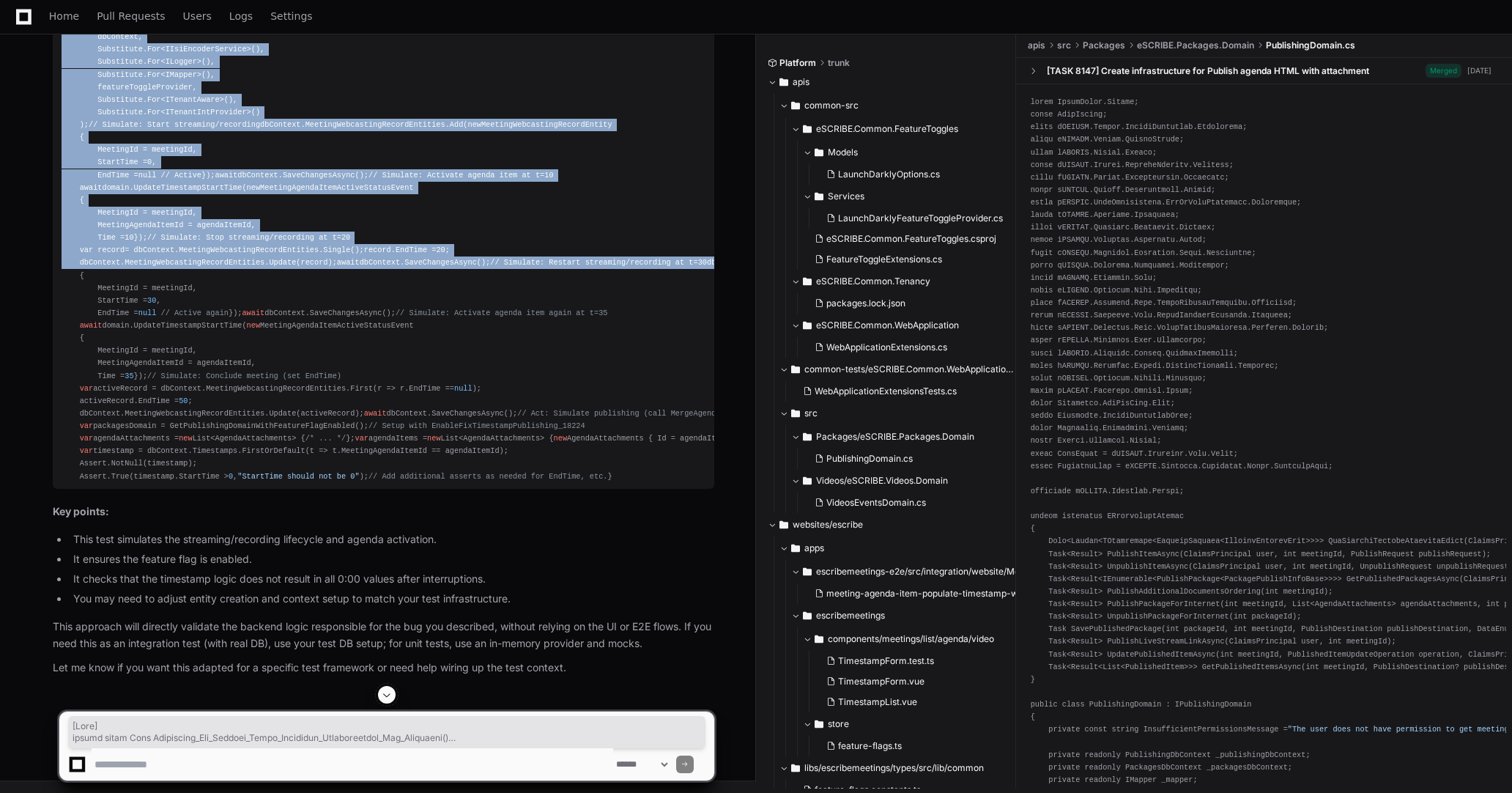
scroll to position [5847, 0]
copy div "[ Fact ] public async Task Timestamps_Are_Correct_After_Streaming_Interruptions…"
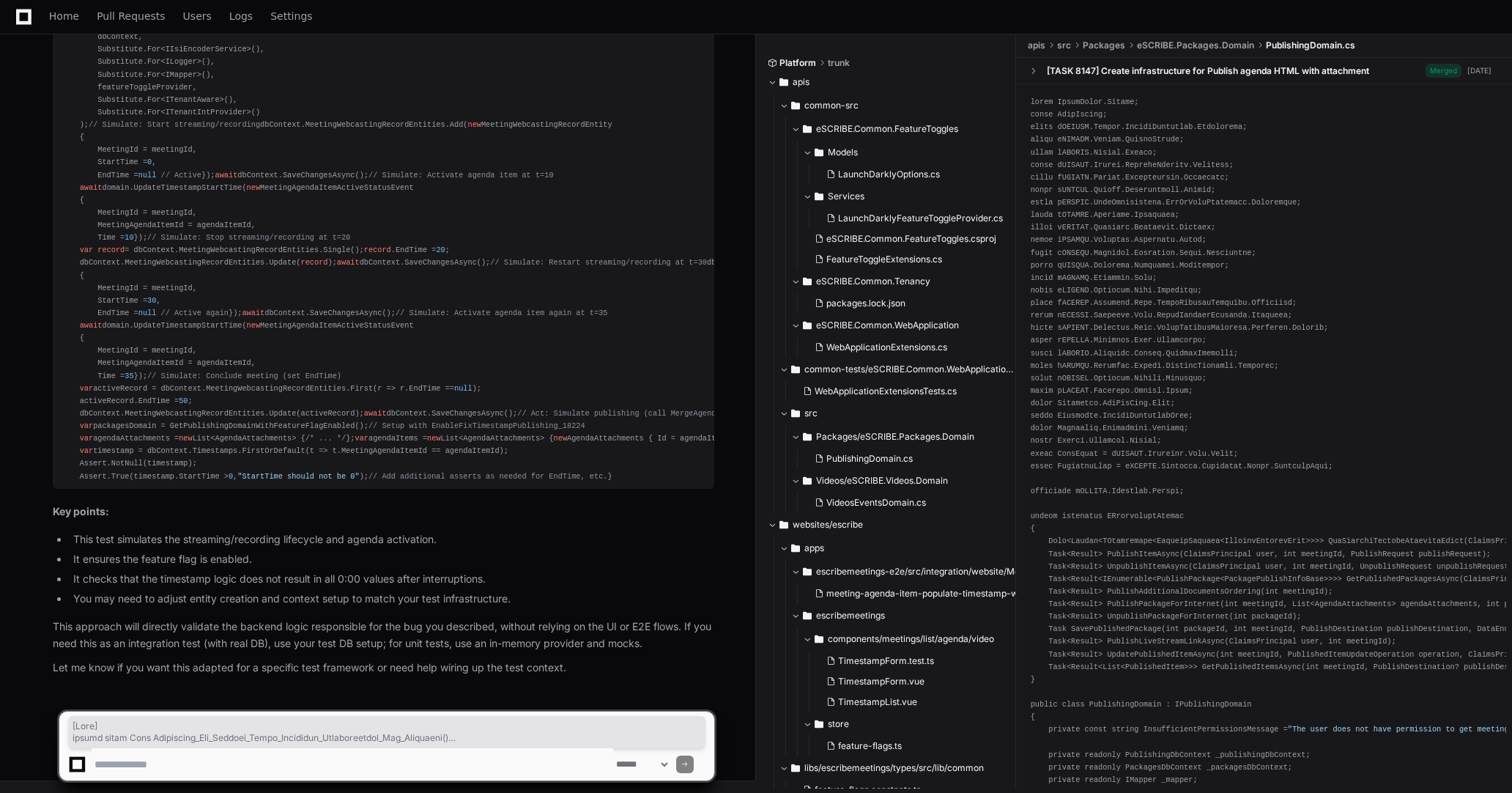
click at [451, 728] on textarea at bounding box center [353, 764] width 522 height 32
click at [568, 728] on textarea at bounding box center [353, 764] width 522 height 32
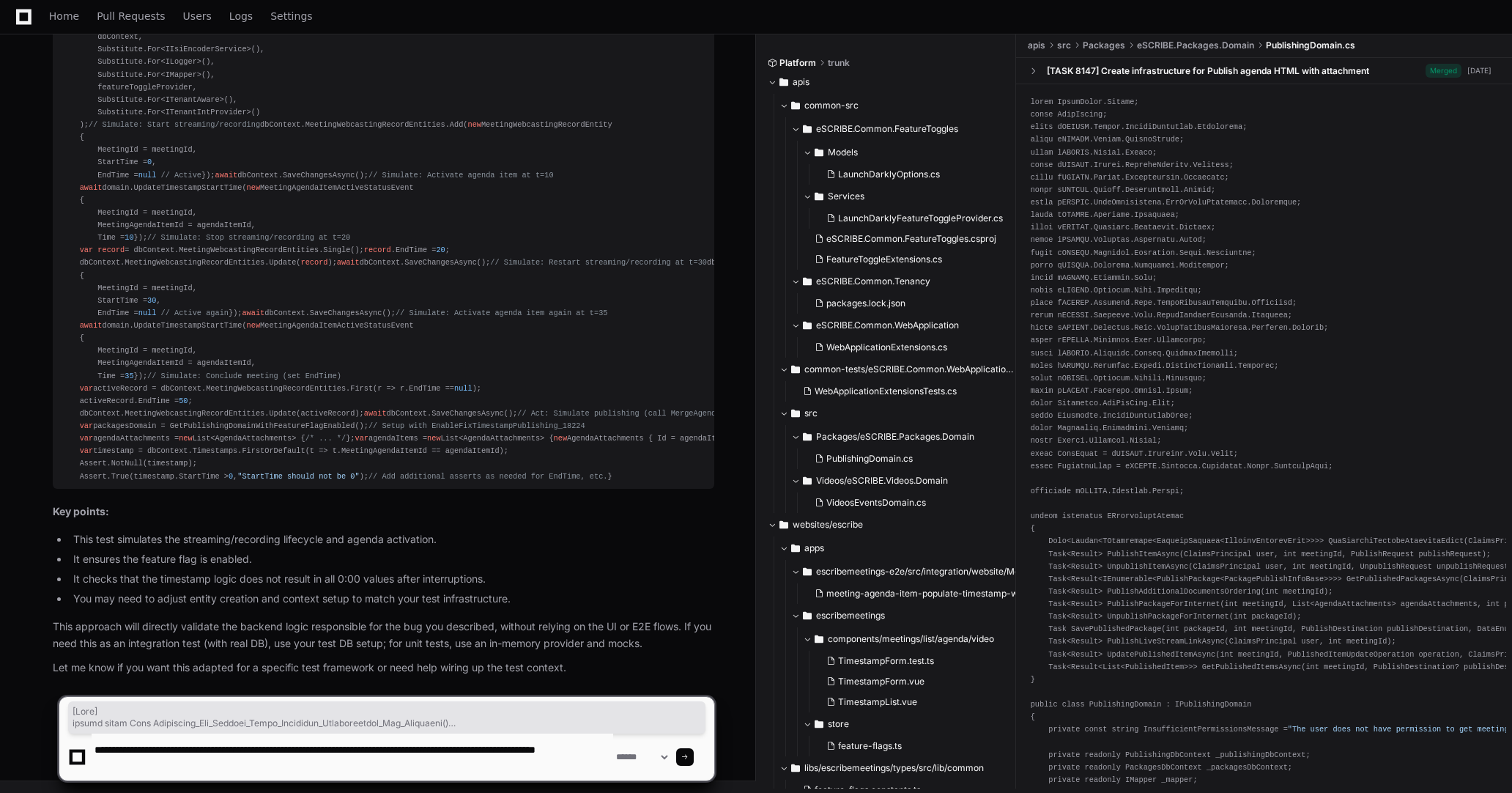
drag, startPoint x: 240, startPoint y: 764, endPoint x: 241, endPoint y: 772, distance: 8.1
click at [241, 728] on textarea at bounding box center [353, 757] width 522 height 47
paste textarea "**********"
type textarea "**********"
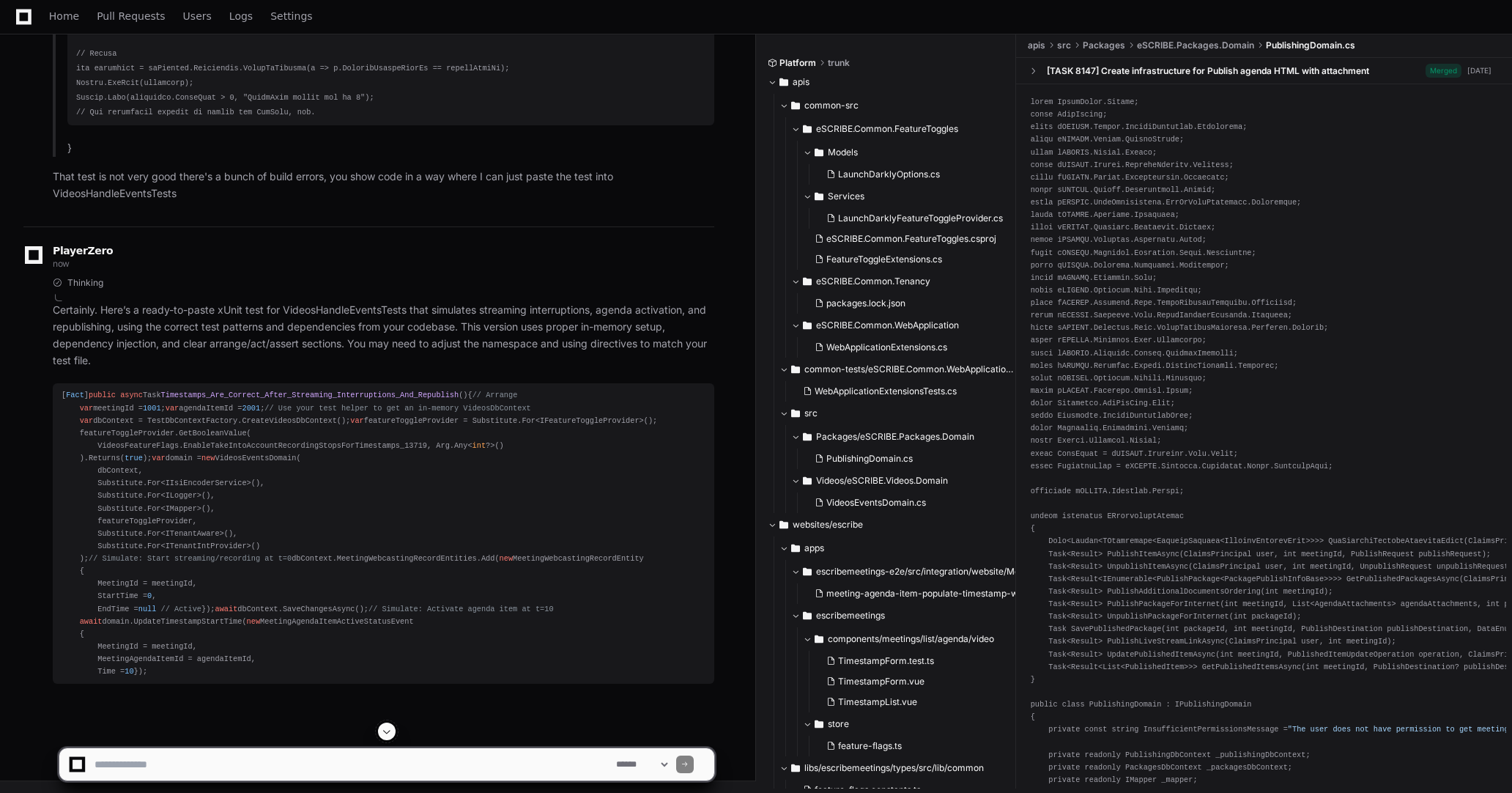
scroll to position [8455, 0]
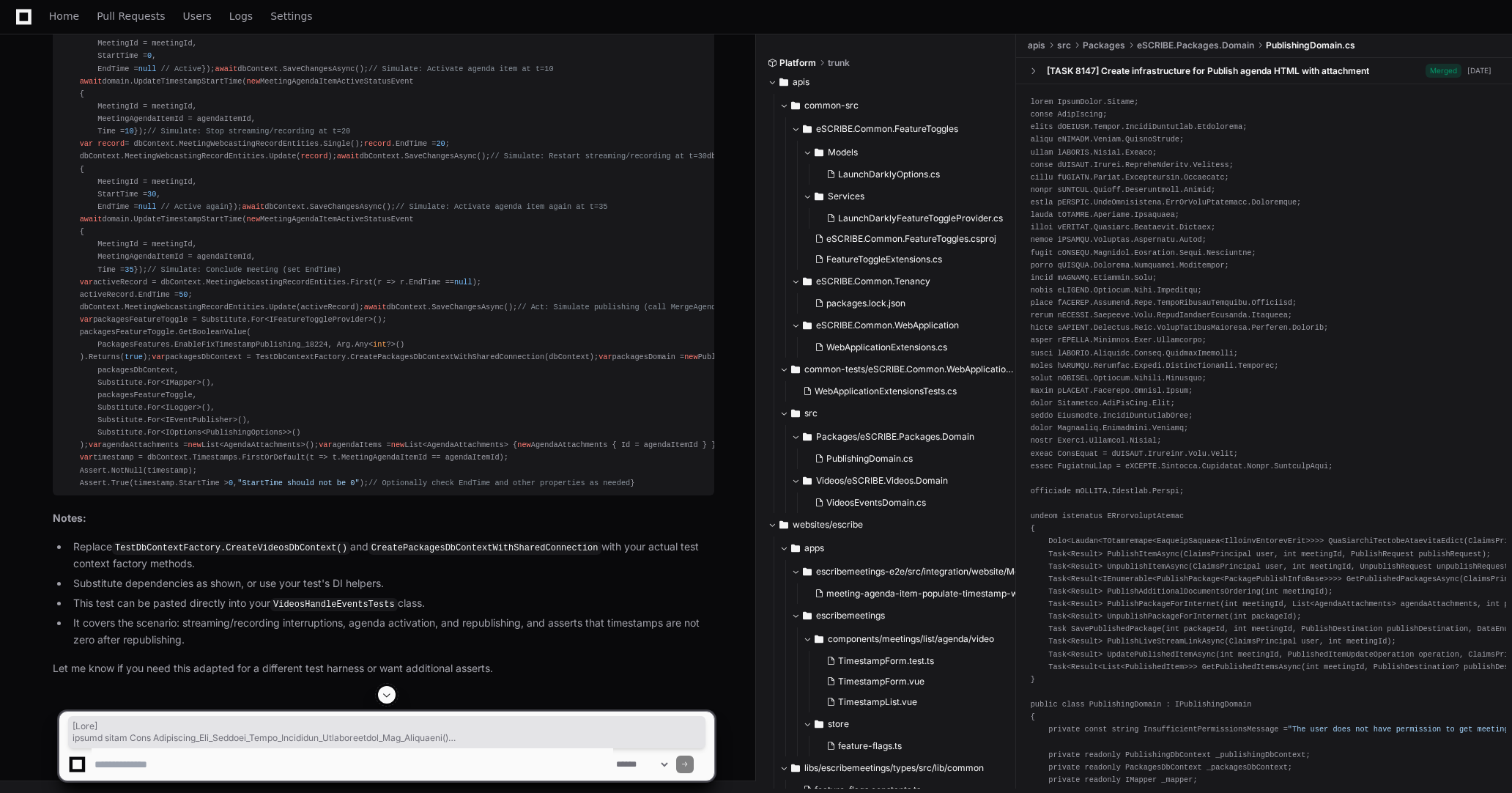
drag, startPoint x: 60, startPoint y: 184, endPoint x: 423, endPoint y: 584, distance: 540.2
click at [423, 495] on pre "[ Fact ] public async Task Timestamps_Are_Correct_After_Streaming_Interruptions…" at bounding box center [384, 169] width 661 height 652
click at [102, 485] on div "[ Fact ] public async Task Timestamps_Are_Correct_After_Streaming_Interruptions…" at bounding box center [384, 169] width 644 height 640
copy div "[ Fact ] public async Task Timestamps_Are_Correct_After_Streaming_Interruptions…"
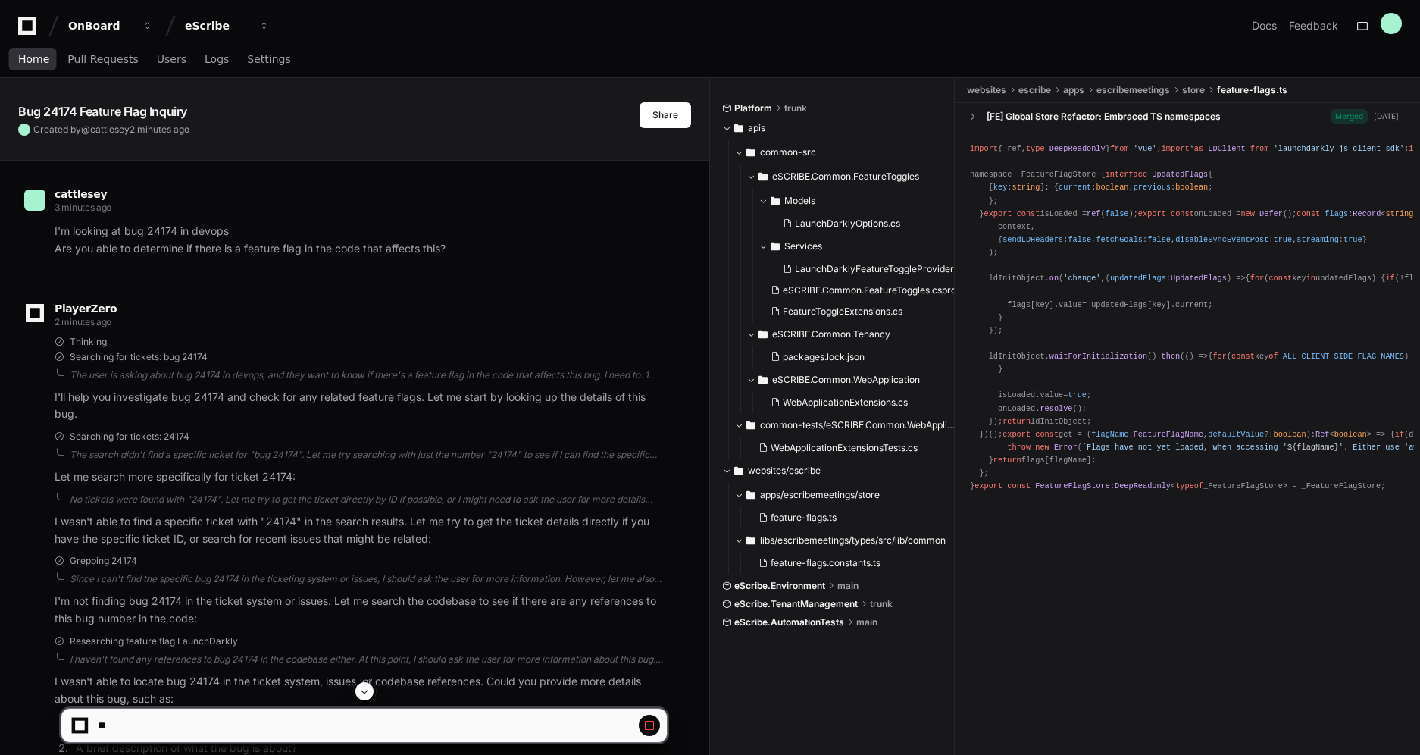
click at [30, 60] on span "Home" at bounding box center [33, 59] width 31 height 9
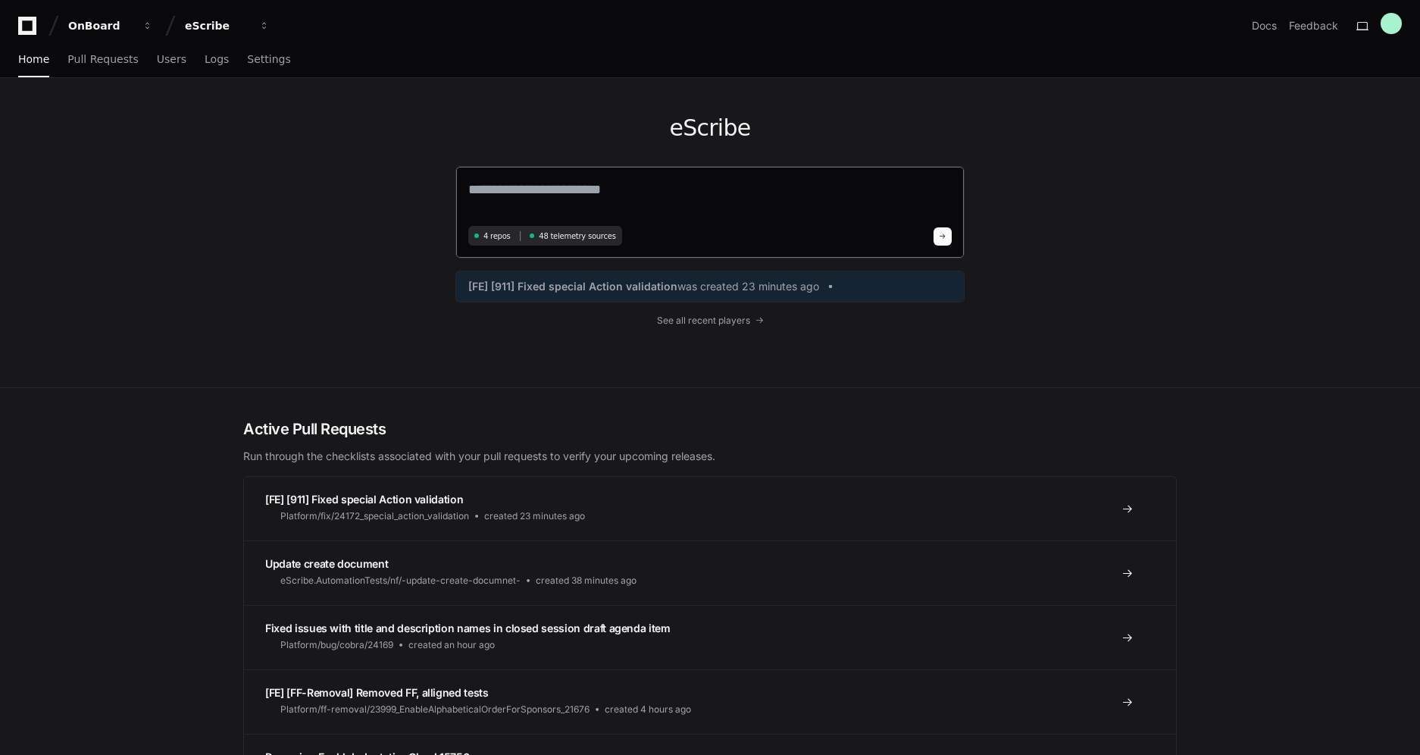
click at [603, 186] on textarea at bounding box center [710, 200] width 484 height 42
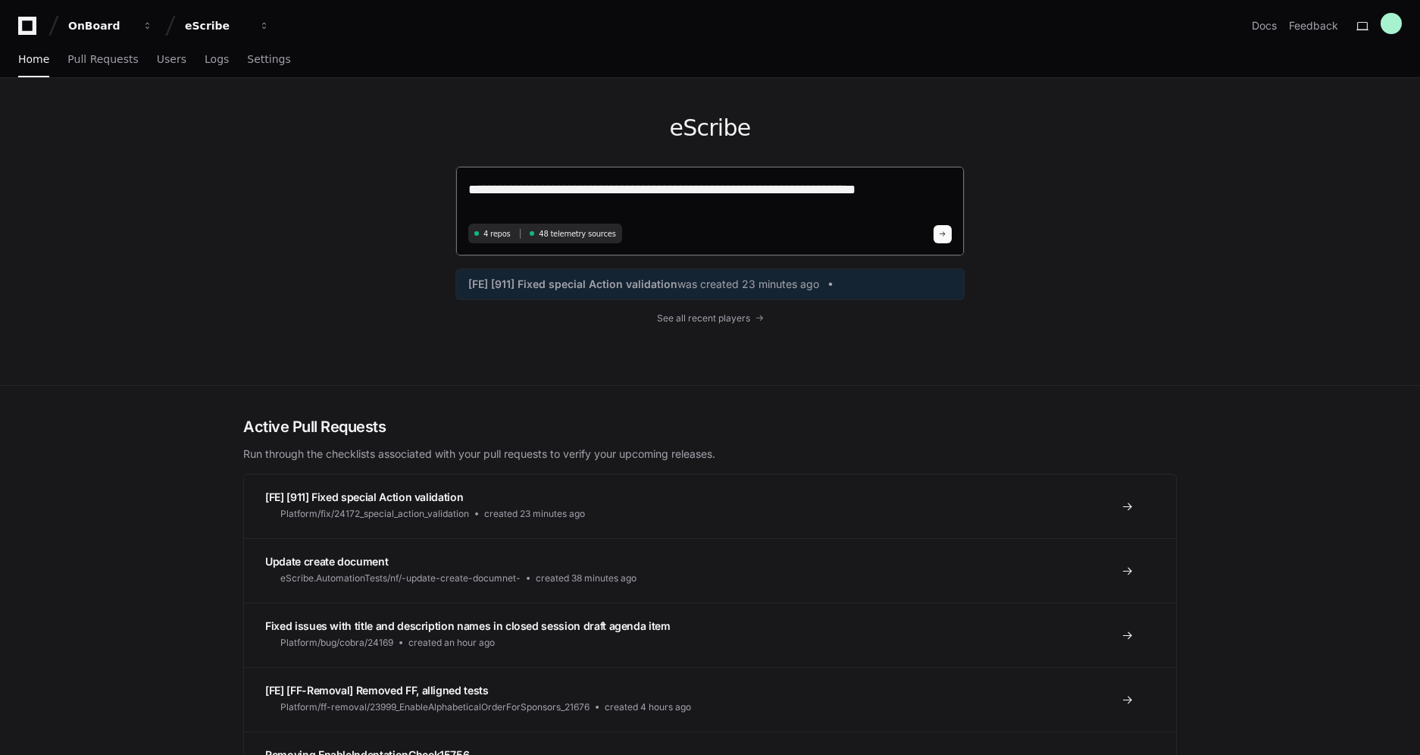
type textarea "**********"
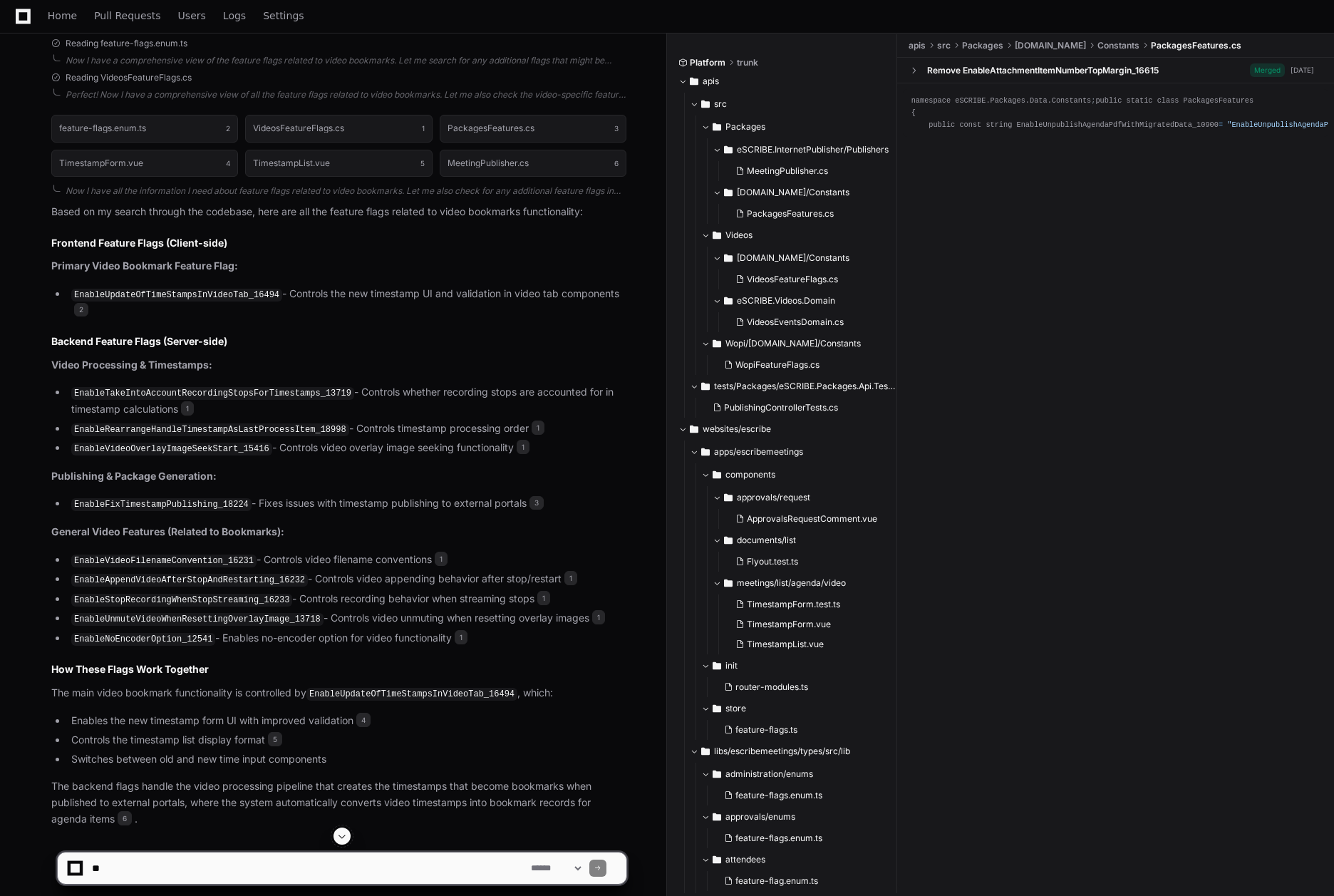
scroll to position [450, 0]
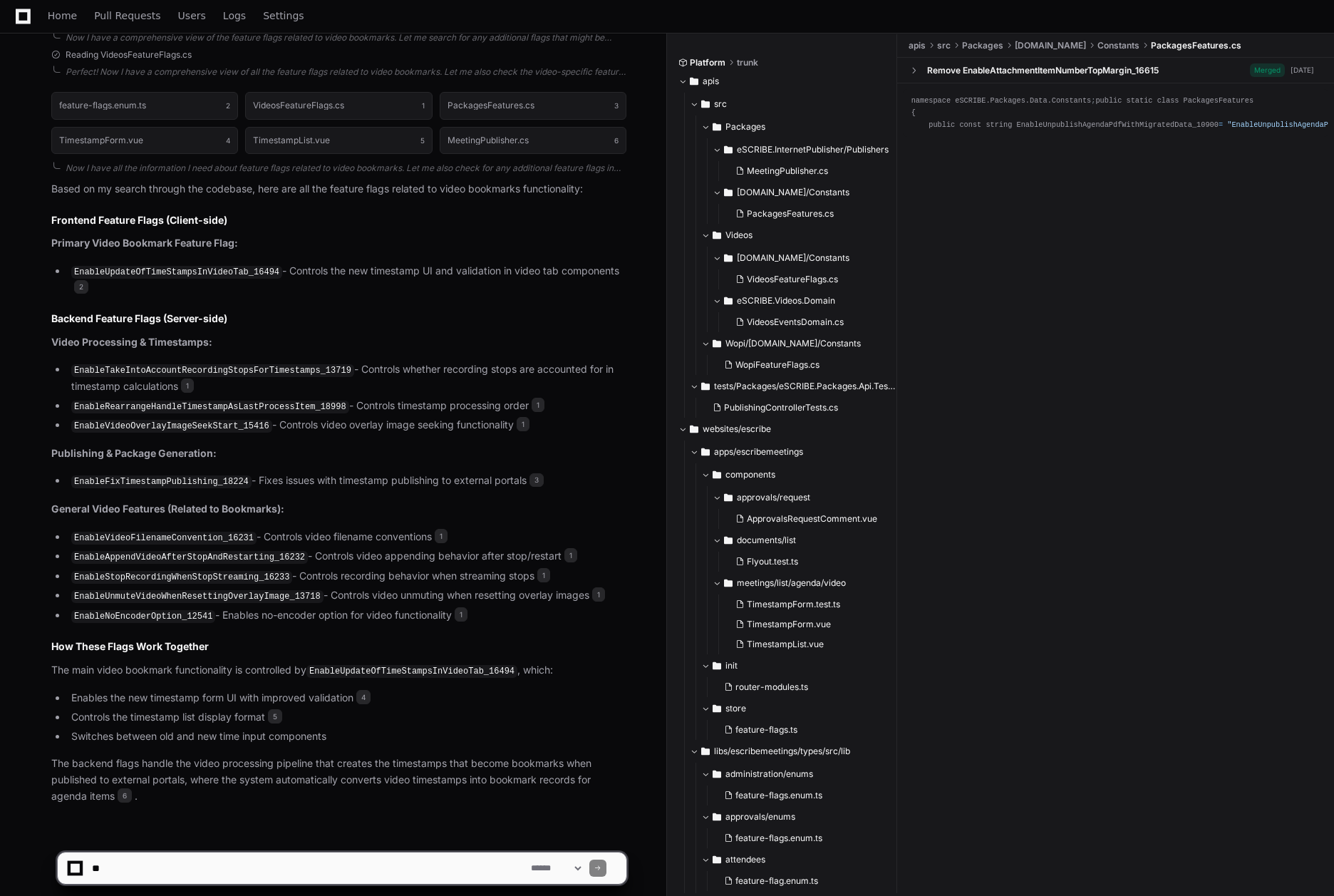
click at [153, 476] on code "EnableFixTimestampPublishing_18224" at bounding box center [162, 482] width 180 height 13
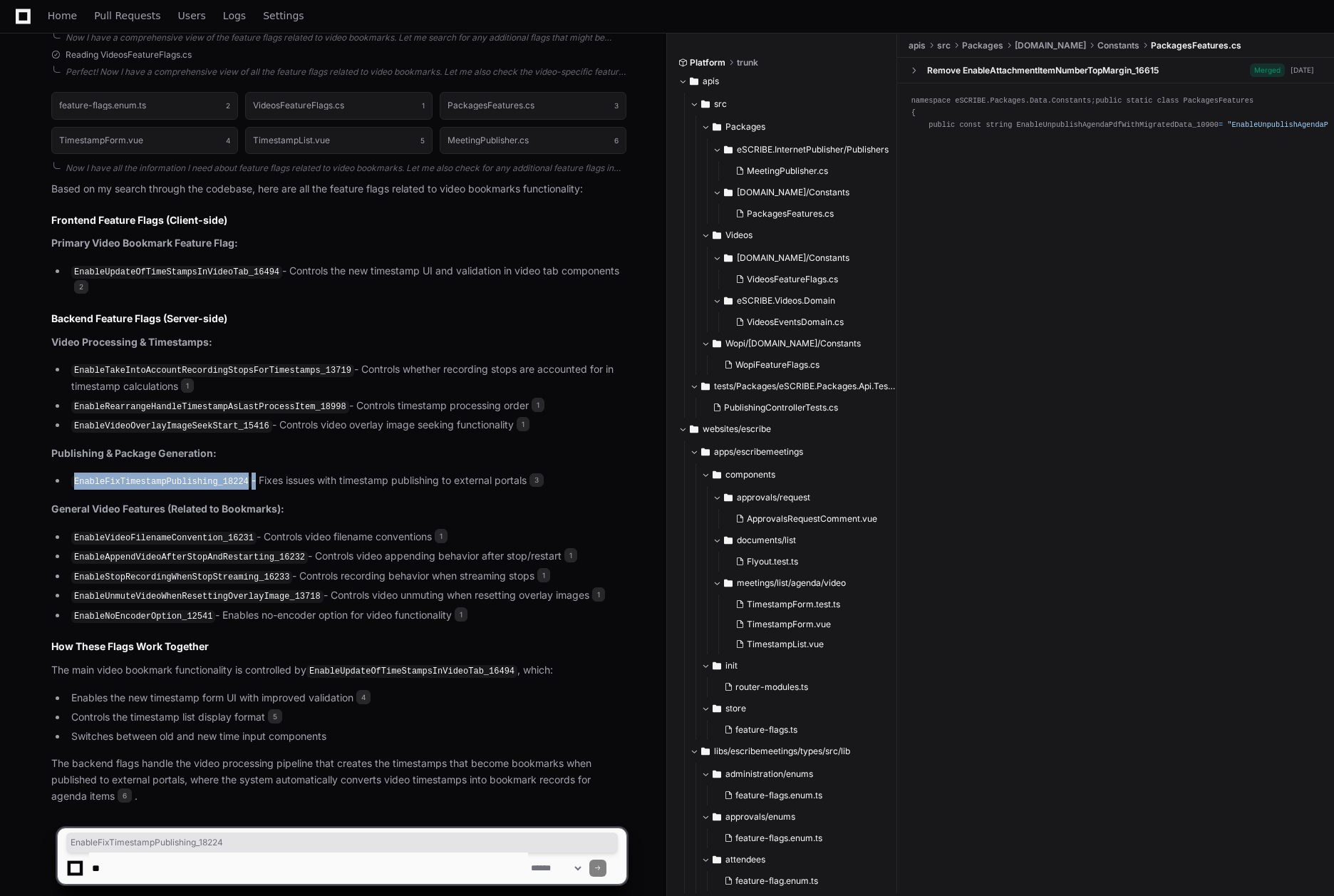
copy li "EnableFixTimestampPublishing_18224"
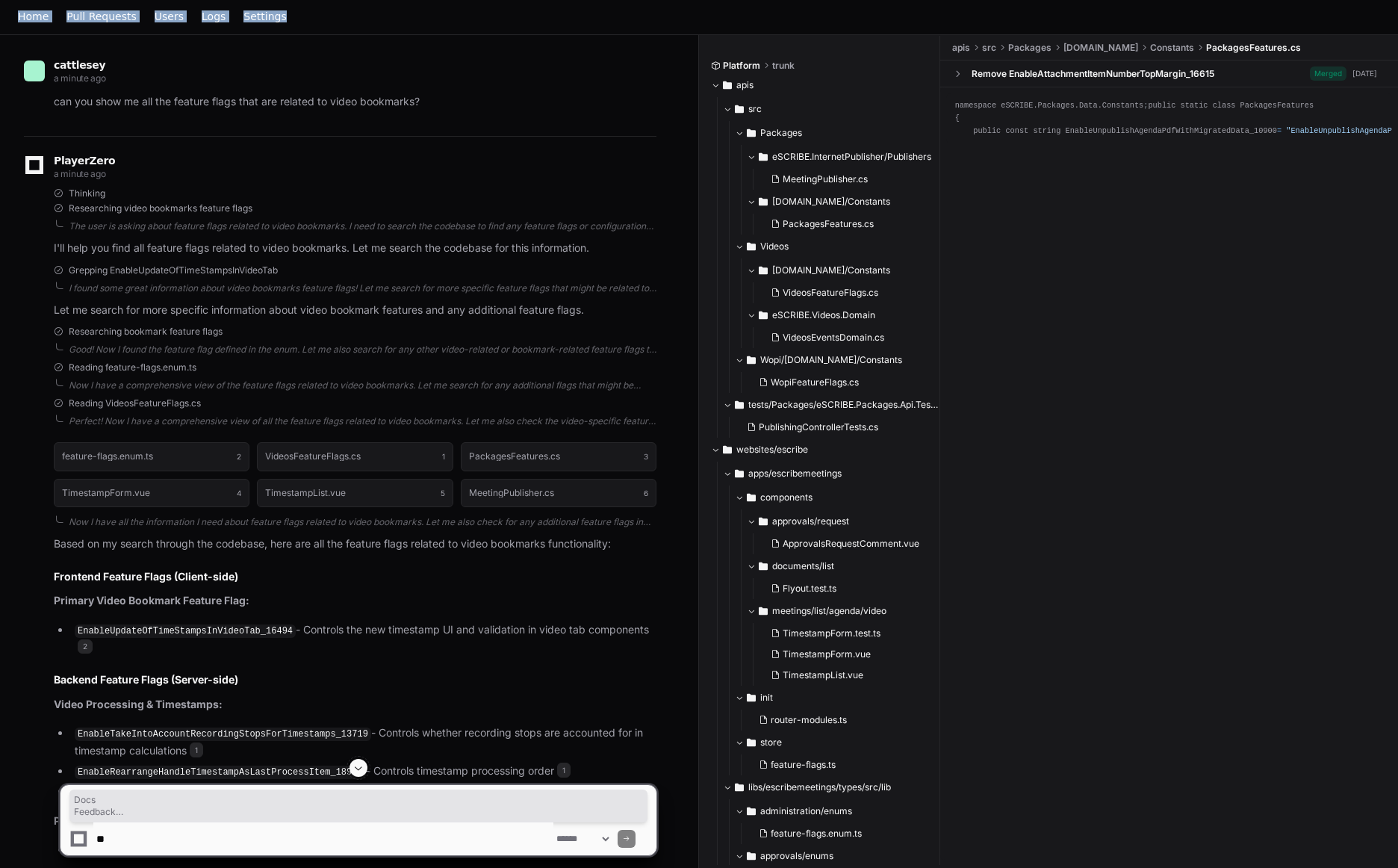
scroll to position [0, 0]
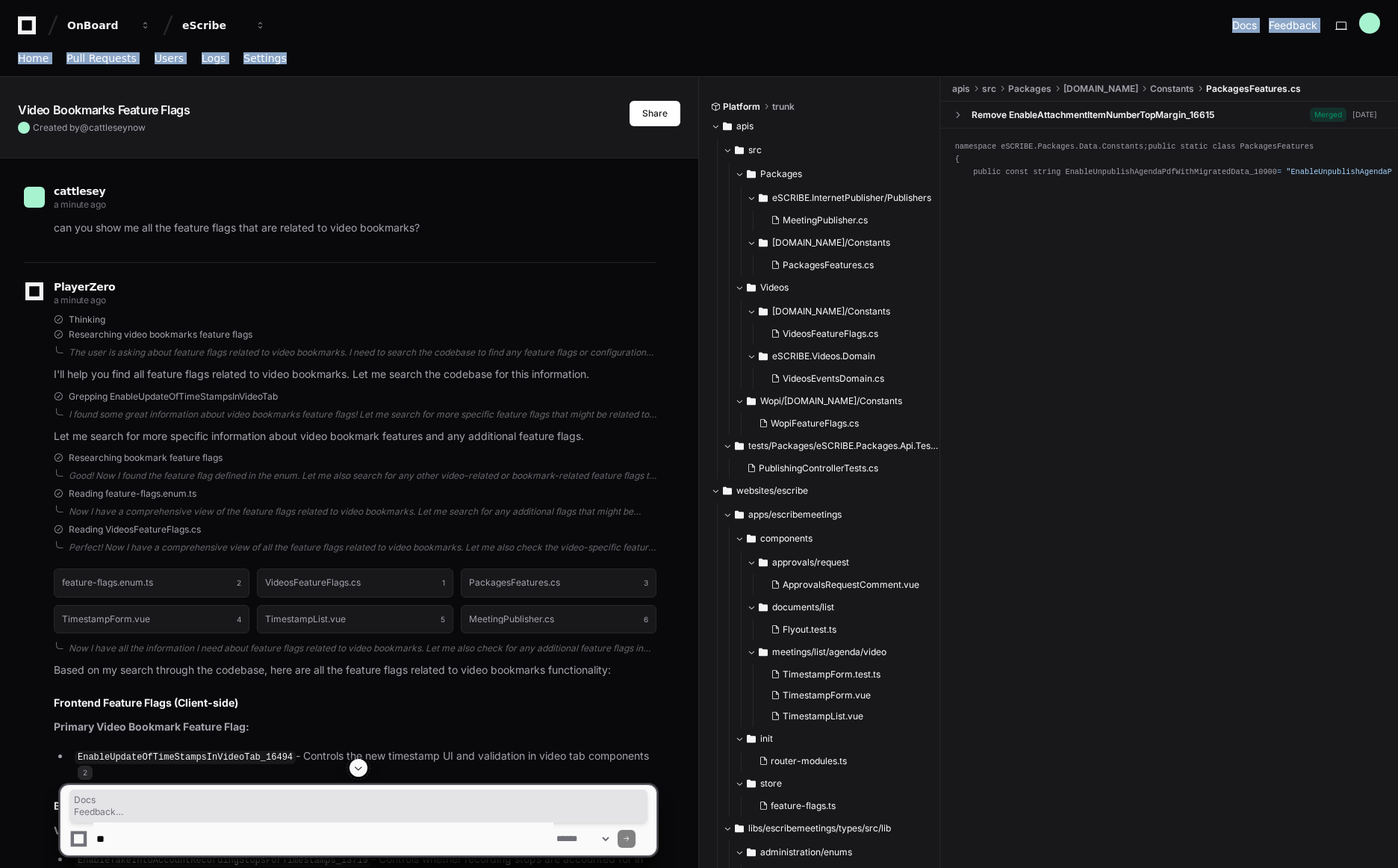
drag, startPoint x: 354, startPoint y: 16, endPoint x: 347, endPoint y: -20, distance: 36.7
click at [347, 0] on html "OnBoard eScribe Docs Feedback Home Pull Requests Users Logs Settings Video Book…" at bounding box center [699, 716] width 1398 height 1434
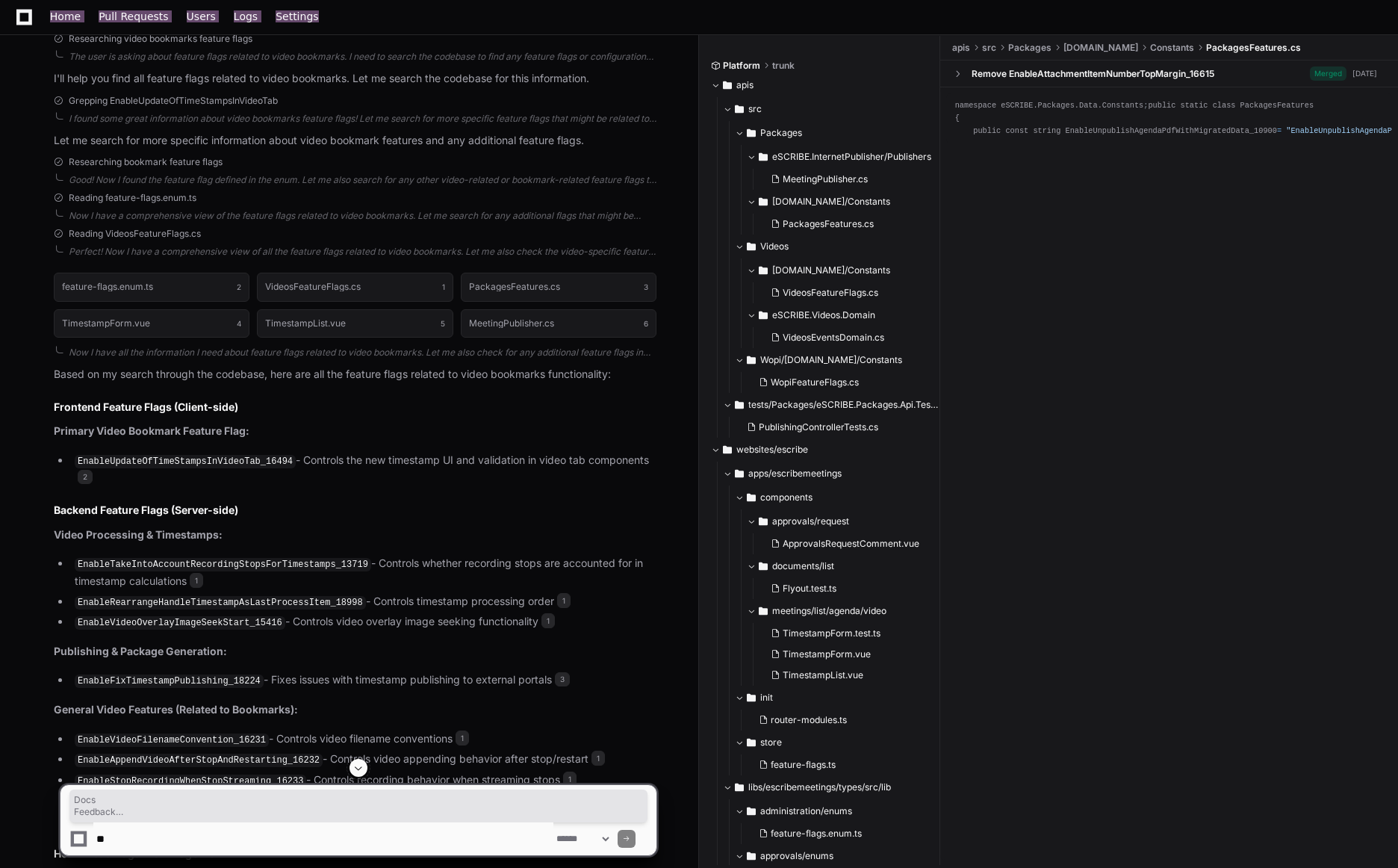
scroll to position [543, 0]
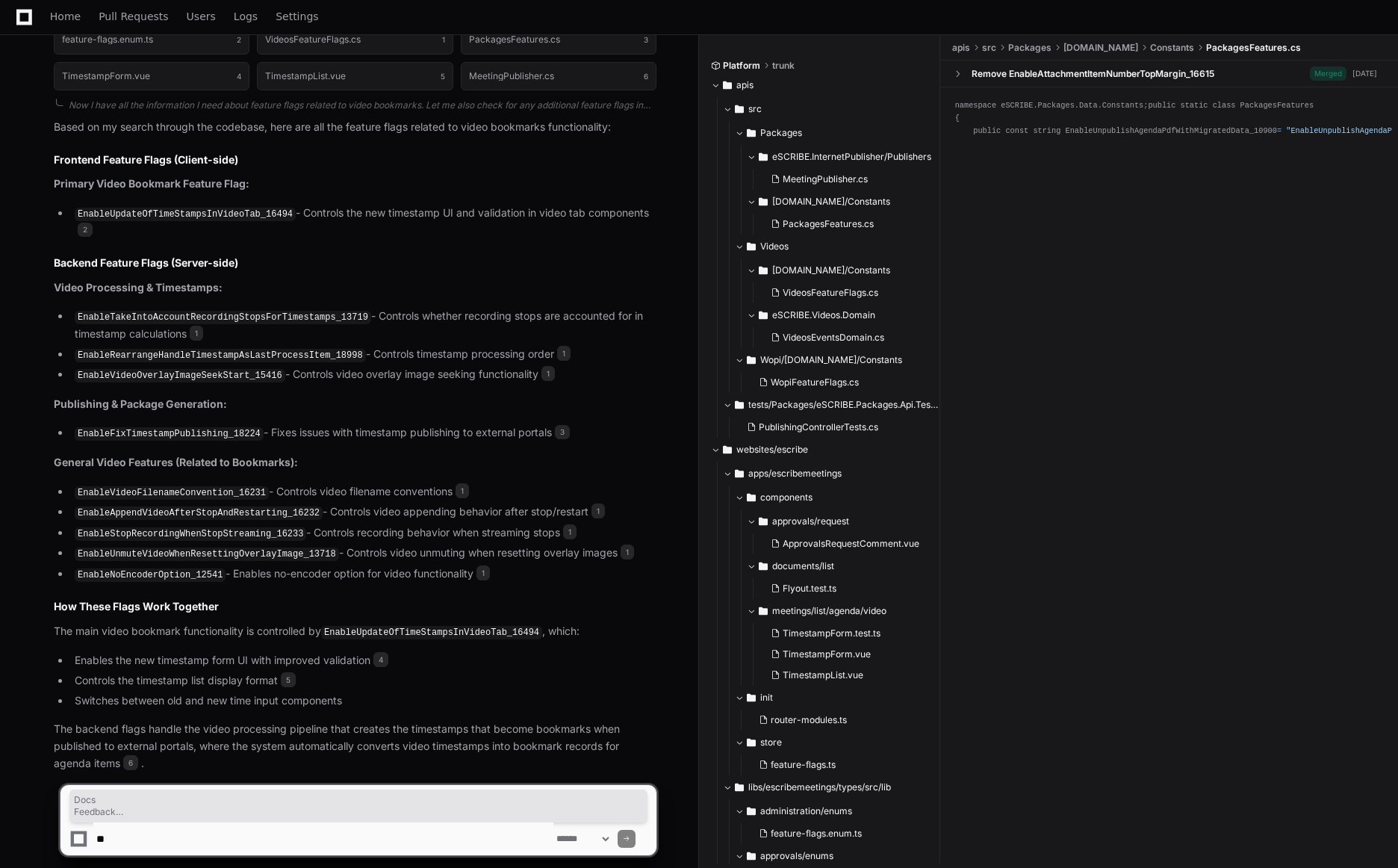
click at [1020, 742] on div at bounding box center [869, 813] width 341 height 109
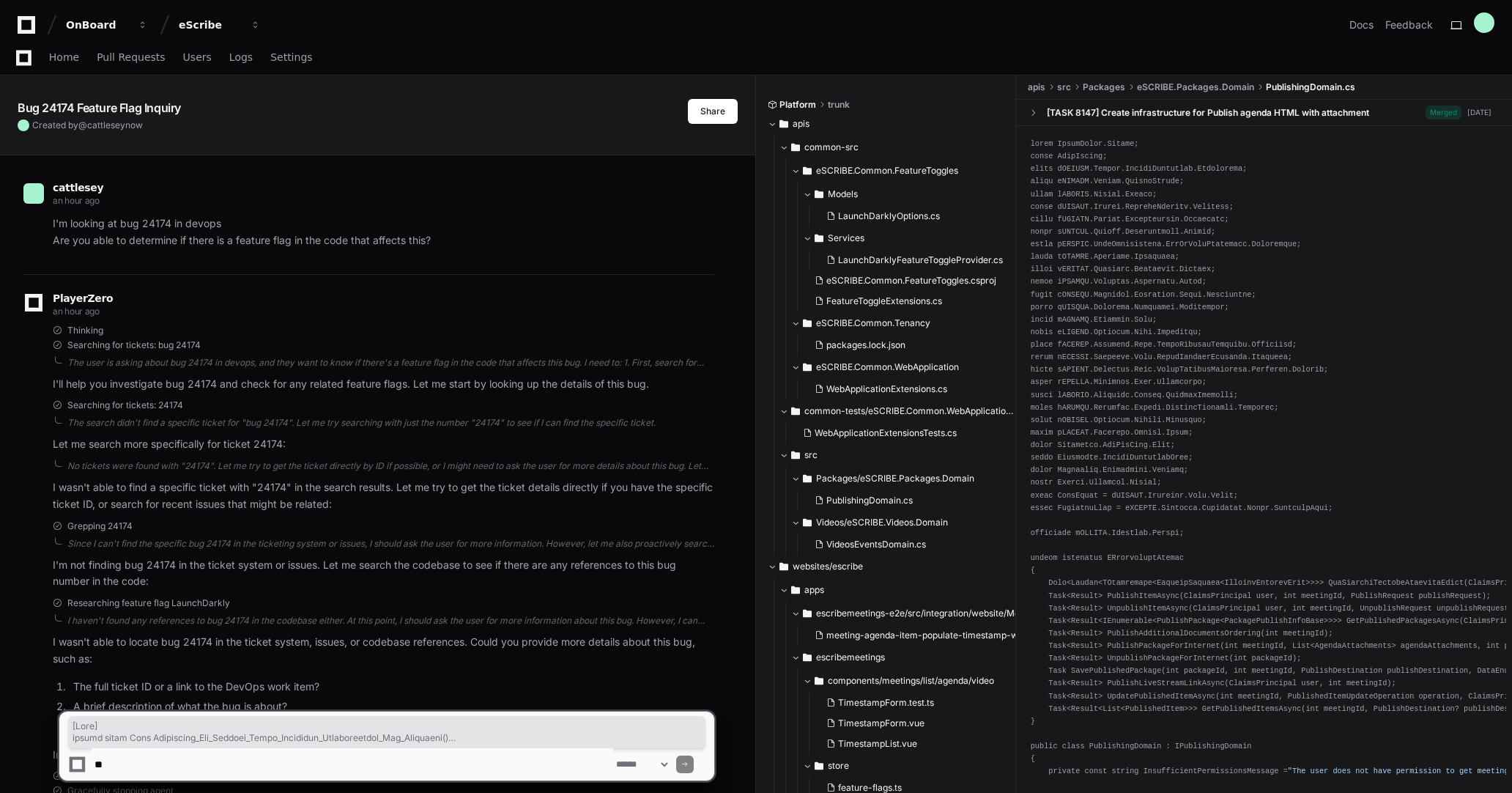
scroll to position [9371, 0]
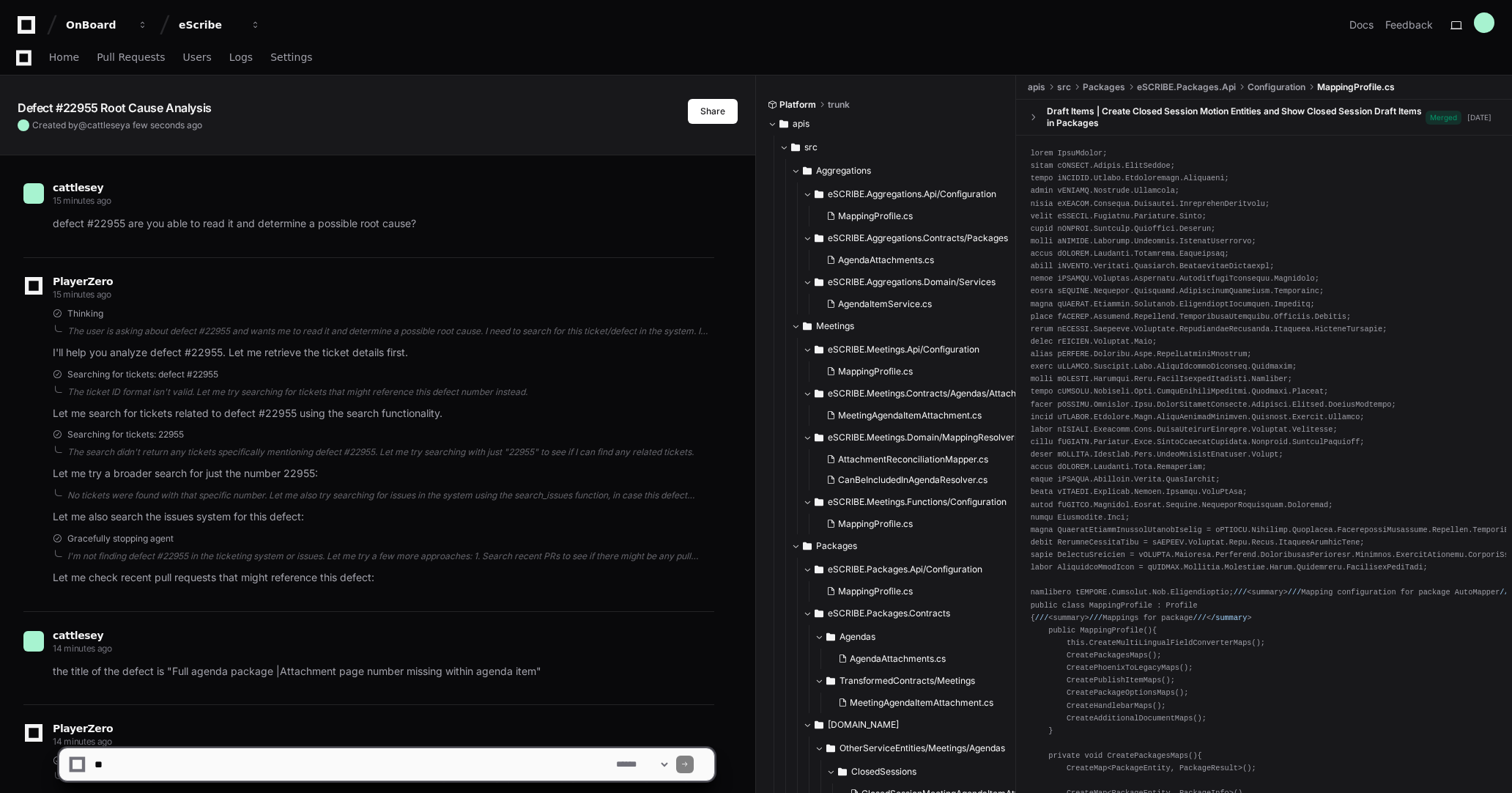
scroll to position [6748, 0]
